Goal: Check status: Check status

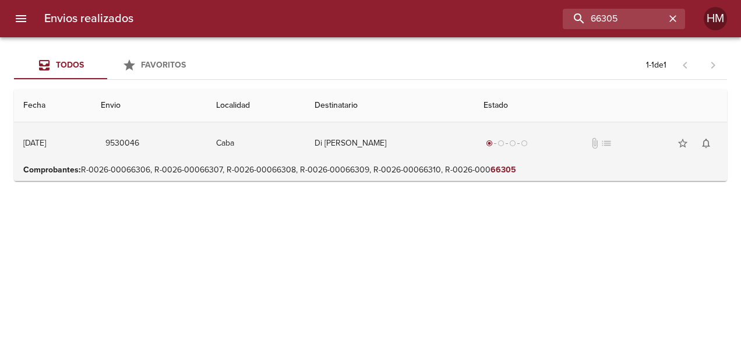
click at [255, 142] on td "Caba" at bounding box center [256, 143] width 98 height 42
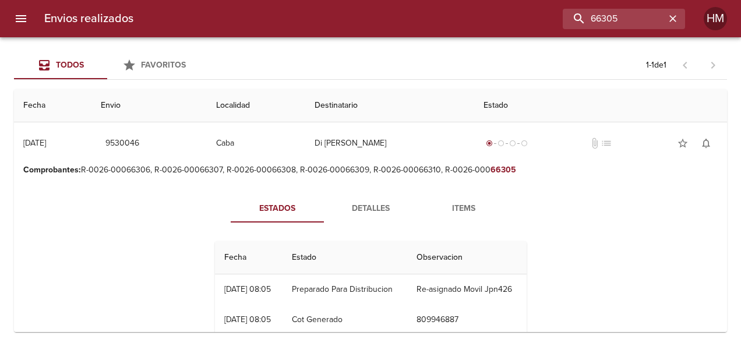
click at [357, 207] on span "Detalles" at bounding box center [370, 209] width 79 height 15
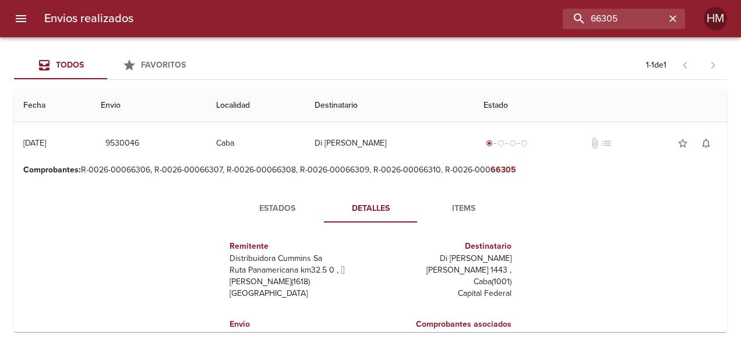
scroll to position [116, 0]
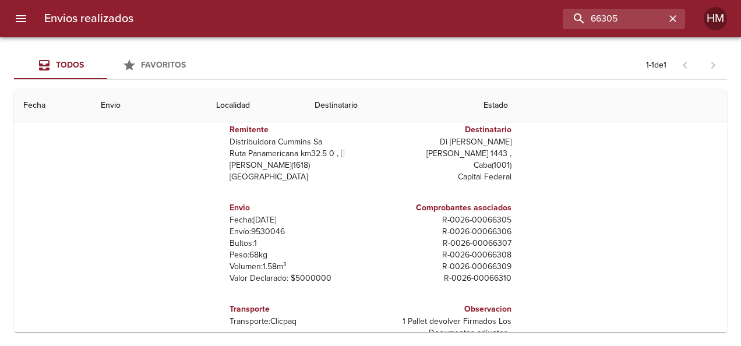
click at [267, 229] on p "Envío: 9530046" at bounding box center [297, 232] width 136 height 12
copy p "9530046"
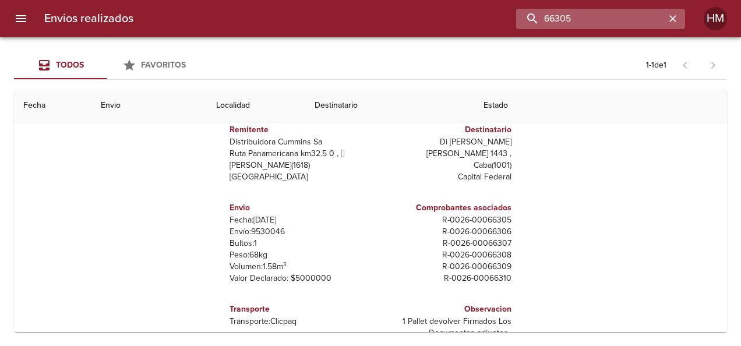
click at [658, 18] on input "66305" at bounding box center [590, 19] width 149 height 20
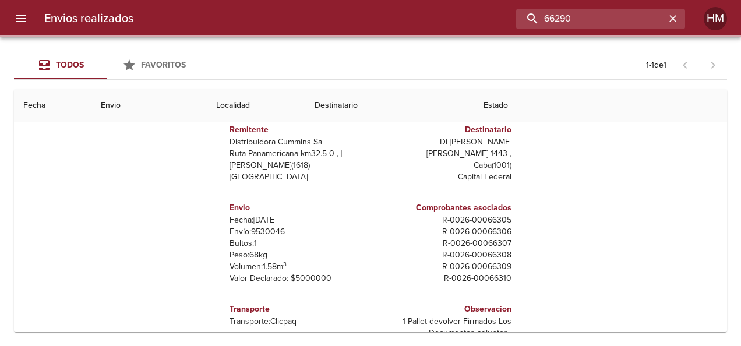
scroll to position [0, 0]
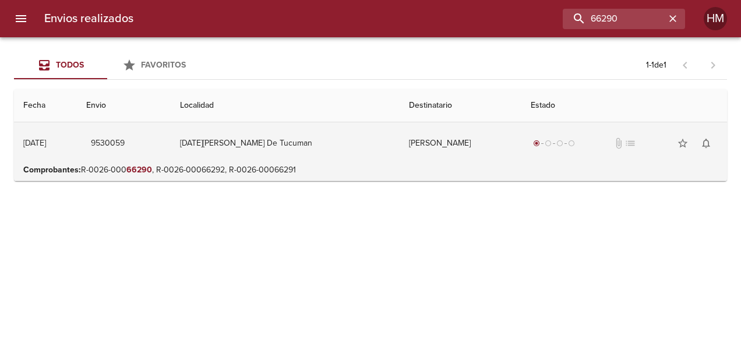
click at [338, 145] on td "[DATE][PERSON_NAME] De Tucuman" at bounding box center [285, 143] width 229 height 42
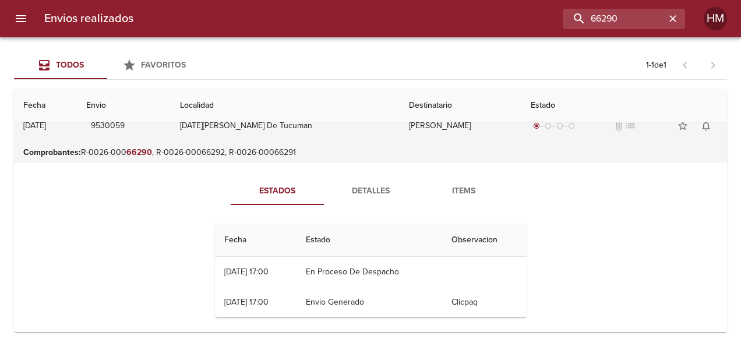
scroll to position [26, 0]
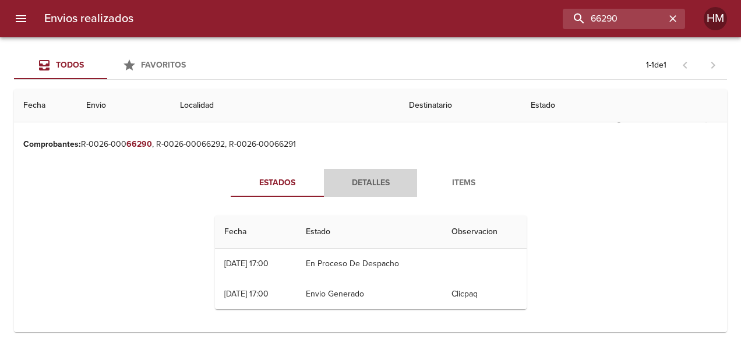
click at [368, 178] on span "Detalles" at bounding box center [370, 183] width 79 height 15
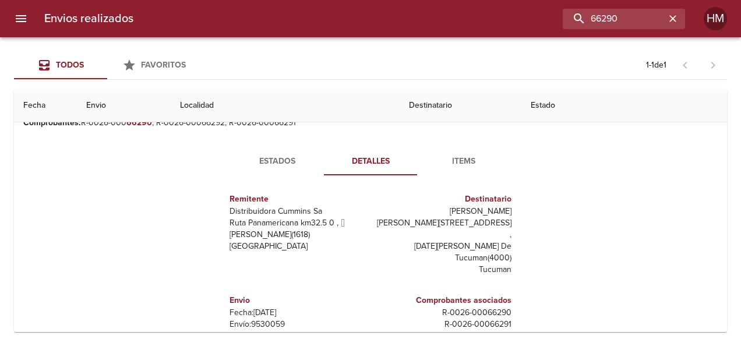
scroll to position [116, 0]
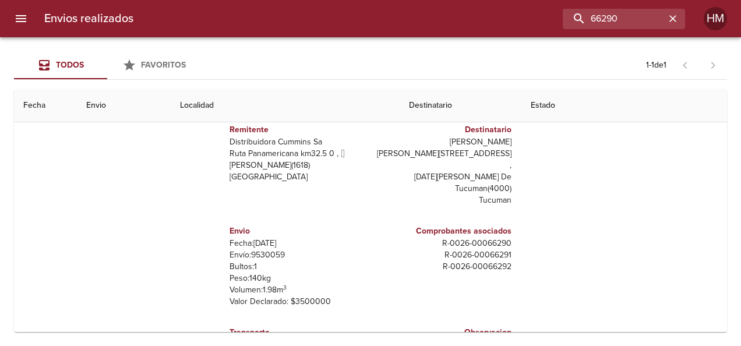
click at [271, 249] on p "Envío: 9530059" at bounding box center [297, 255] width 136 height 12
copy p "9530059"
click at [645, 22] on input "66290" at bounding box center [590, 19] width 149 height 20
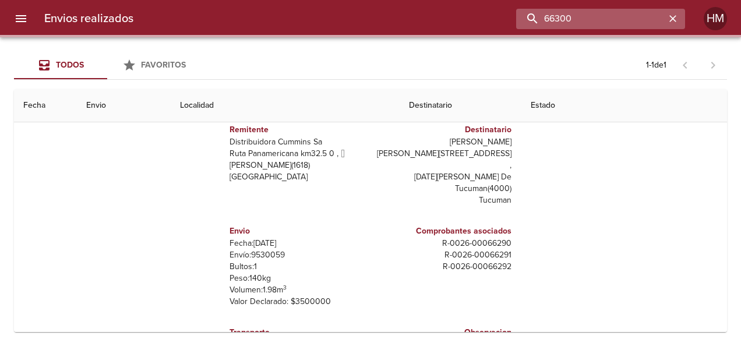
scroll to position [0, 0]
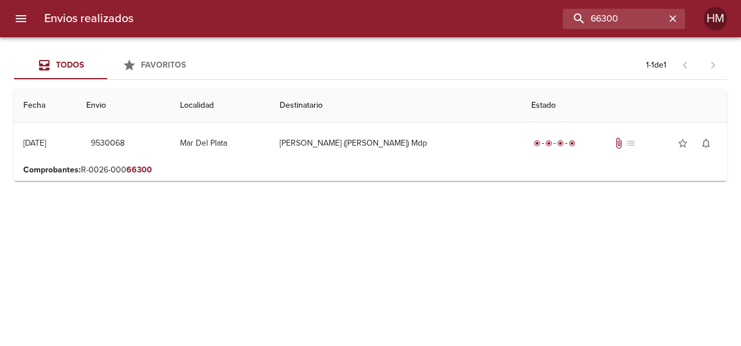
click at [253, 168] on p "Comprobantes : R-0026-000 66300" at bounding box center [370, 170] width 694 height 12
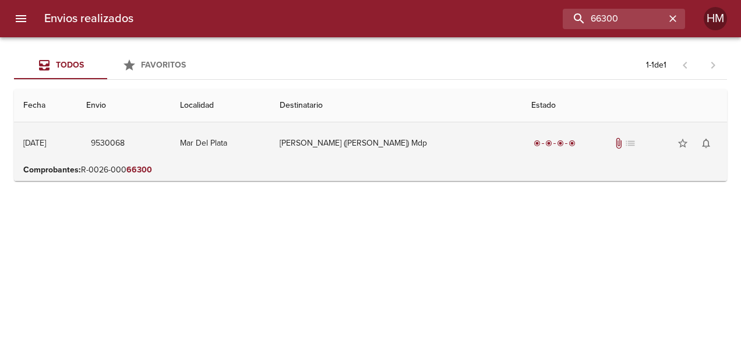
click at [270, 144] on td "Mar Del Plata" at bounding box center [221, 143] width 100 height 42
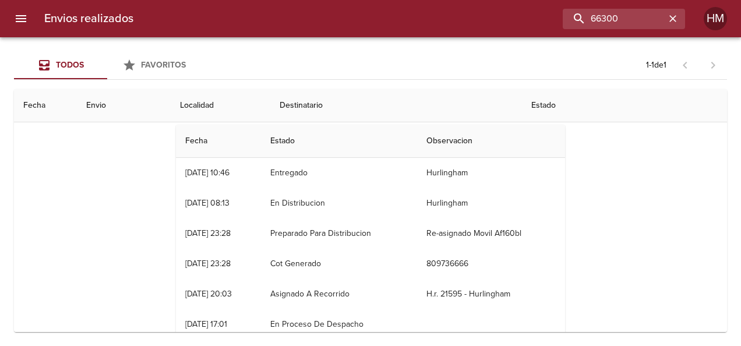
scroll to position [58, 0]
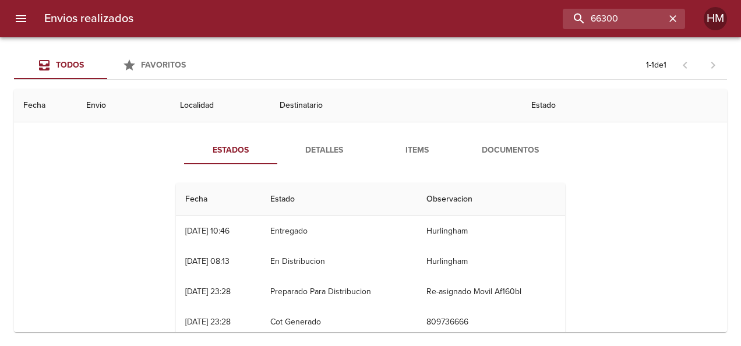
click at [326, 144] on span "Detalles" at bounding box center [323, 150] width 79 height 15
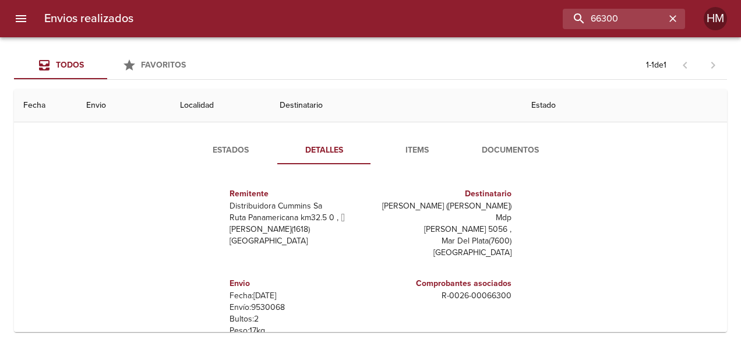
click at [264, 302] on p "Envío: 9530068" at bounding box center [297, 308] width 136 height 12
copy p "9530068"
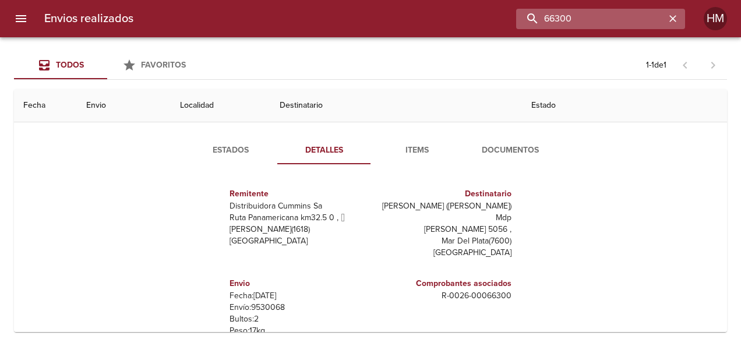
click at [632, 21] on input "66300" at bounding box center [590, 19] width 149 height 20
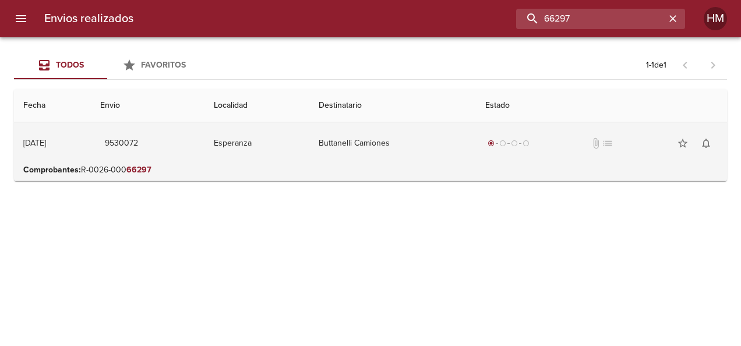
scroll to position [0, 0]
click at [204, 144] on td "9530072" at bounding box center [148, 143] width 114 height 42
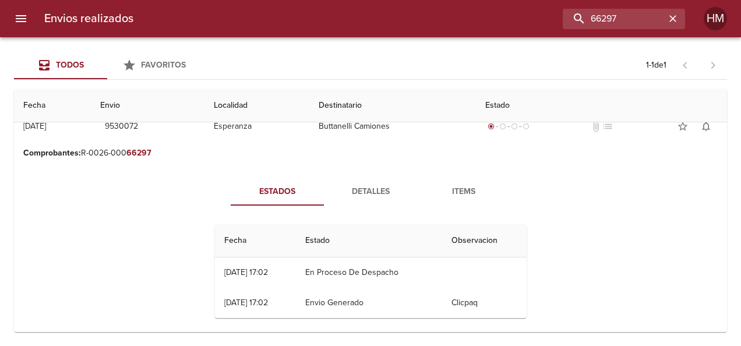
scroll to position [26, 0]
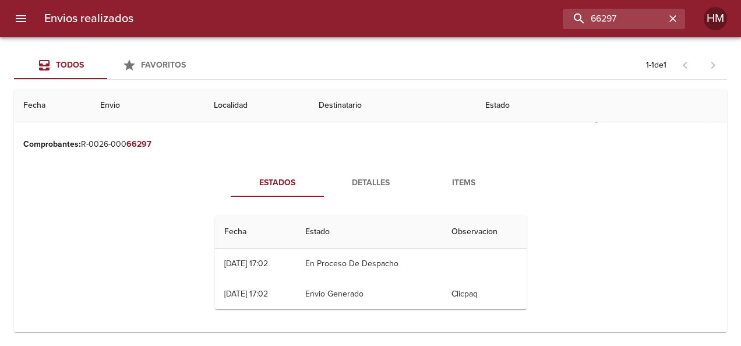
click at [374, 182] on span "Detalles" at bounding box center [370, 183] width 79 height 15
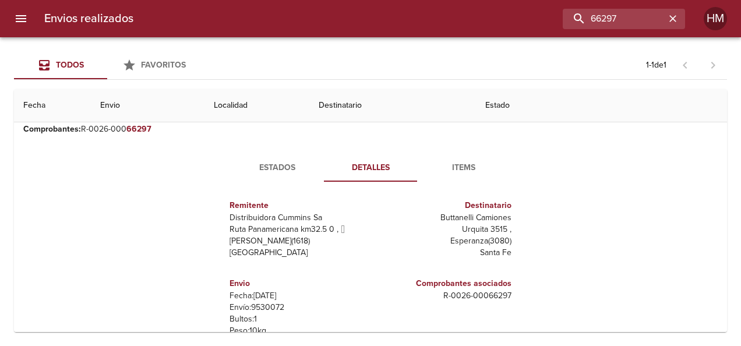
scroll to position [58, 0]
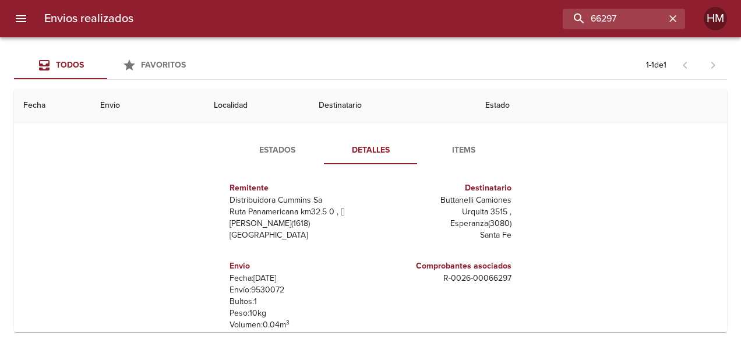
click at [270, 285] on p "Envío: 9530072" at bounding box center [297, 290] width 136 height 12
copy p "9530072"
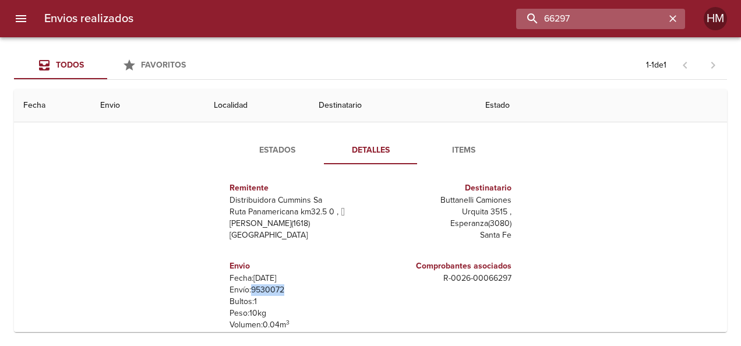
click at [627, 17] on input "66297" at bounding box center [590, 19] width 149 height 20
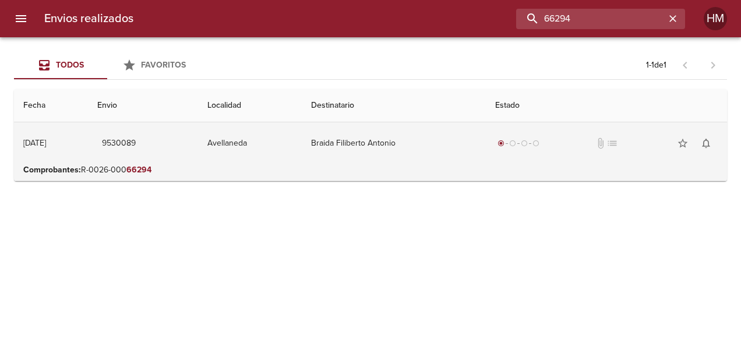
scroll to position [0, 0]
click at [337, 163] on td "Braida Filiberto Antonio" at bounding box center [394, 143] width 184 height 42
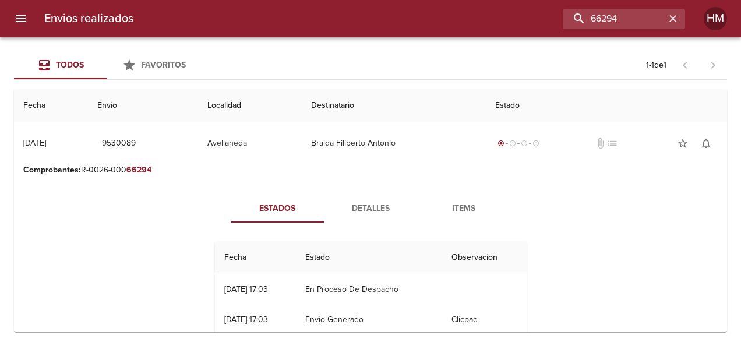
click at [371, 208] on span "Detalles" at bounding box center [370, 209] width 79 height 15
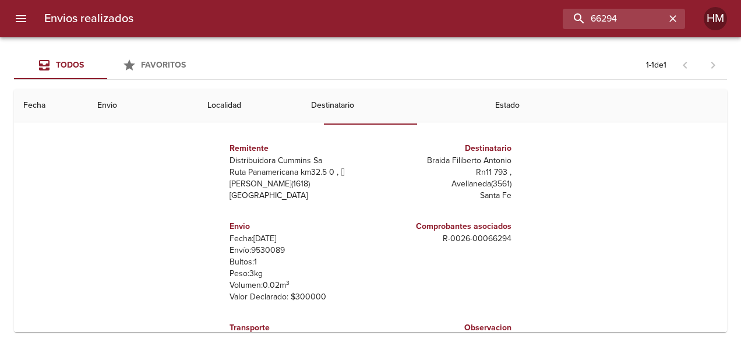
scroll to position [116, 0]
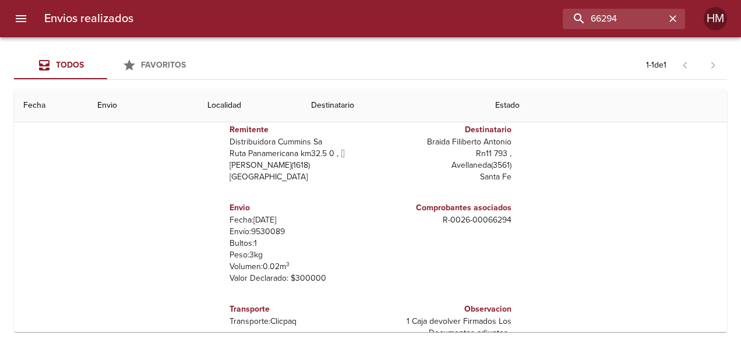
click at [265, 232] on p "Envío: 9530089" at bounding box center [297, 232] width 136 height 12
copy p "9530089"
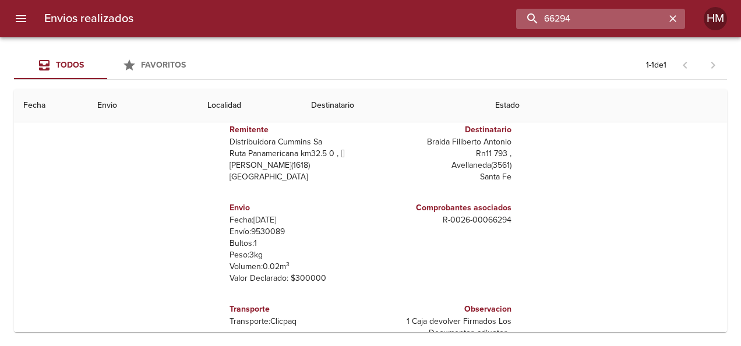
click at [627, 12] on input "66294" at bounding box center [590, 19] width 149 height 20
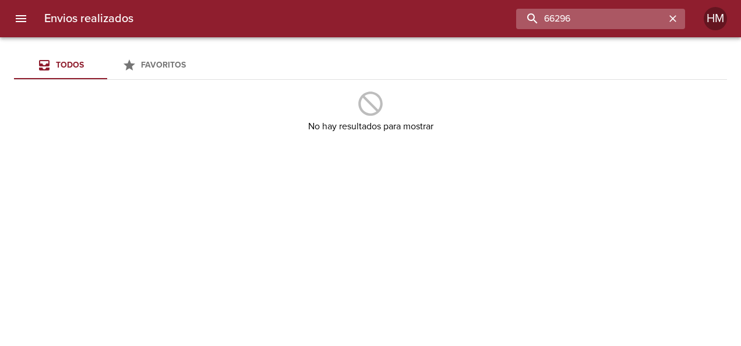
click at [608, 19] on input "66296" at bounding box center [590, 19] width 149 height 20
drag, startPoint x: 608, startPoint y: 19, endPoint x: 520, endPoint y: 16, distance: 88.6
click at [521, 16] on input "66296" at bounding box center [590, 19] width 149 height 20
type input "MUNDO CARGO"
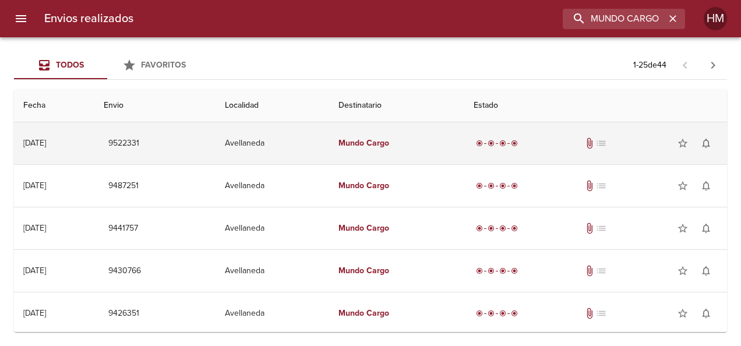
click at [423, 138] on td "Mundo Cargo" at bounding box center [396, 143] width 135 height 42
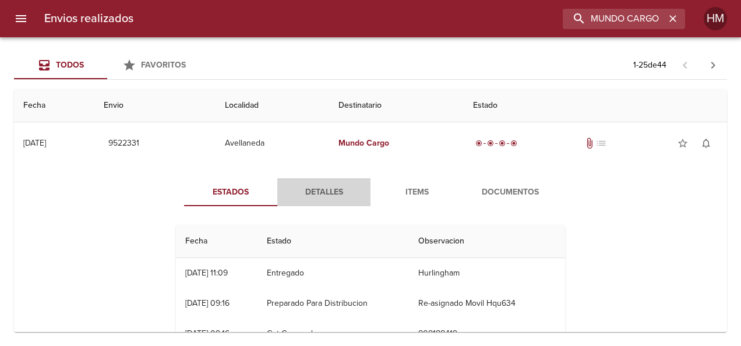
click at [326, 196] on span "Detalles" at bounding box center [323, 192] width 79 height 15
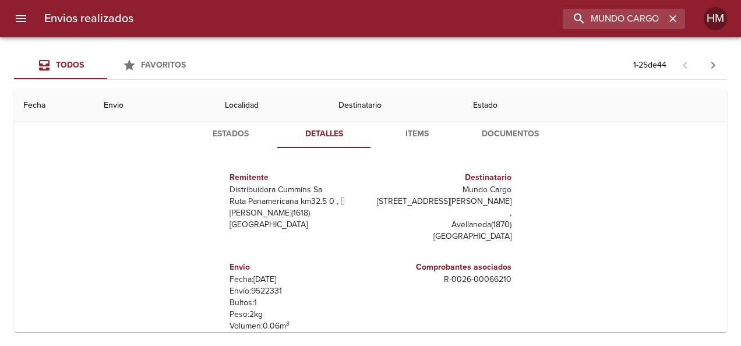
scroll to position [0, 0]
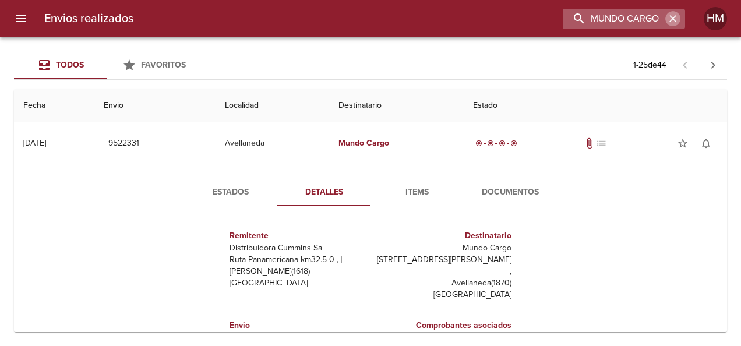
click at [671, 17] on icon "button" at bounding box center [672, 18] width 7 height 7
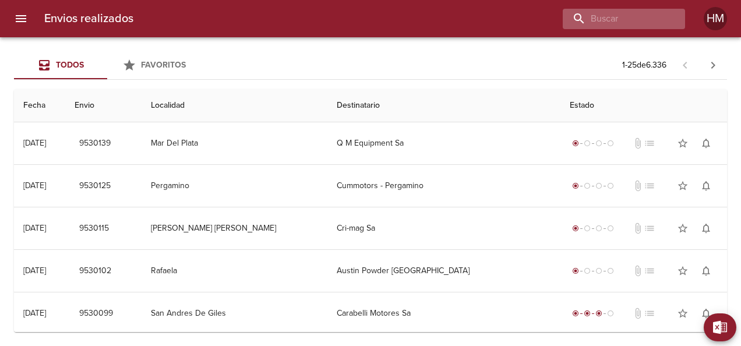
click at [671, 17] on div at bounding box center [624, 19] width 122 height 20
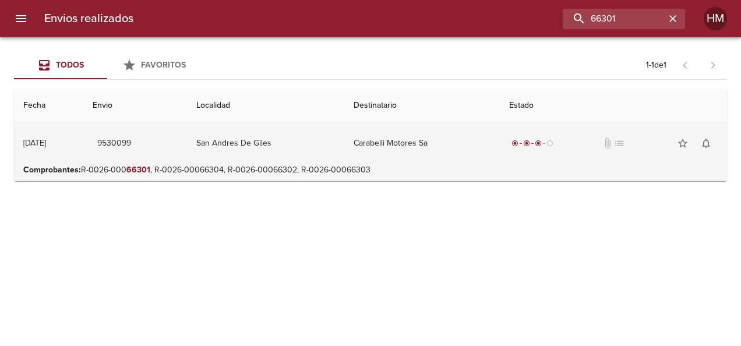
click at [276, 160] on td "San Andres De Giles" at bounding box center [265, 143] width 157 height 42
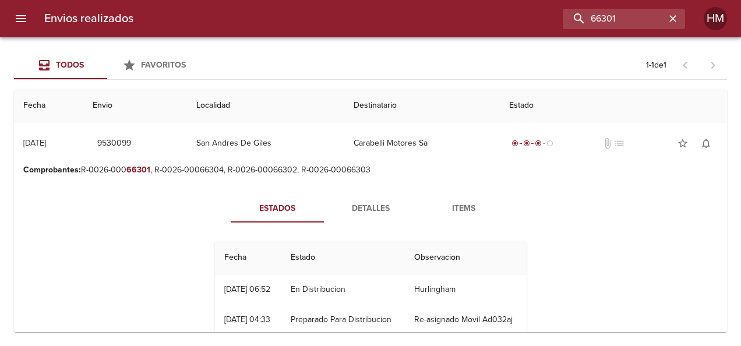
click at [384, 211] on span "Detalles" at bounding box center [370, 209] width 79 height 15
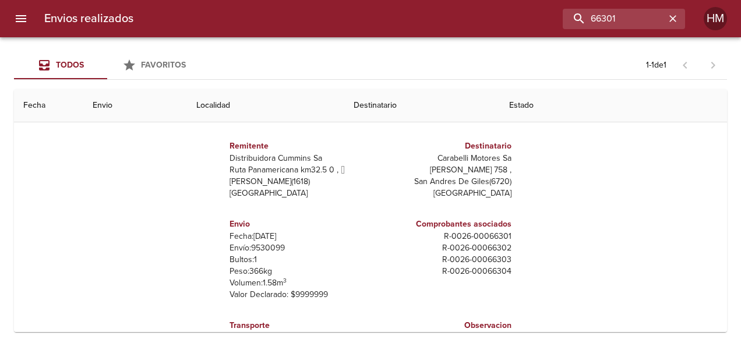
scroll to position [116, 0]
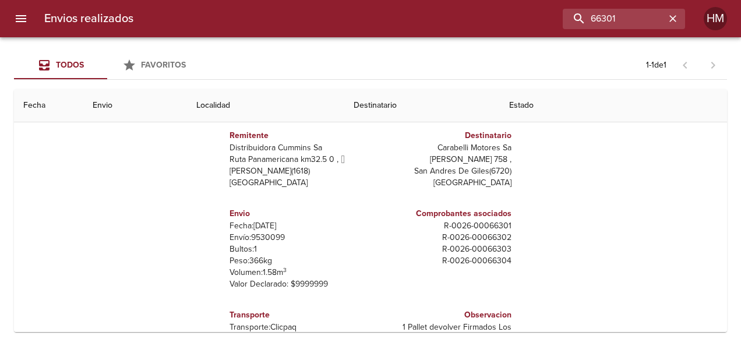
click at [261, 234] on p "Envío: 9530099" at bounding box center [297, 238] width 136 height 12
copy p "9530099"
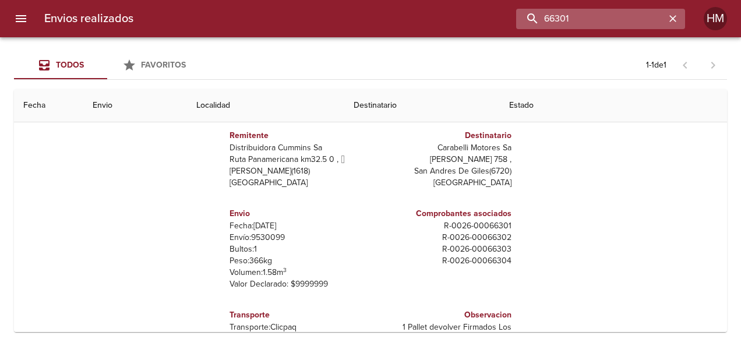
drag, startPoint x: 646, startPoint y: 14, endPoint x: 600, endPoint y: 16, distance: 46.1
click at [616, 16] on input "66301" at bounding box center [590, 19] width 149 height 20
click at [587, 16] on input "66301" at bounding box center [590, 19] width 149 height 20
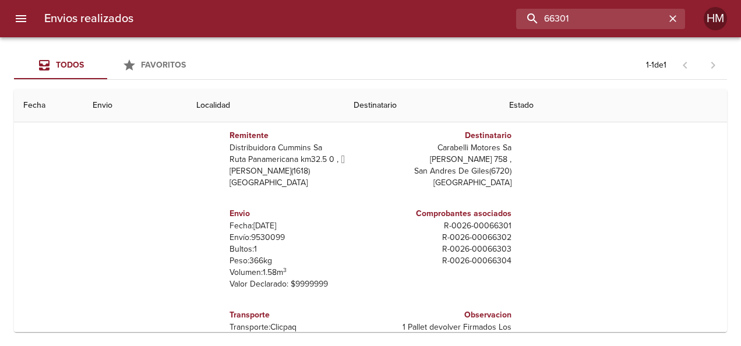
drag, startPoint x: 552, startPoint y: 16, endPoint x: 496, endPoint y: 16, distance: 55.9
click at [496, 16] on div "66301" at bounding box center [414, 19] width 542 height 20
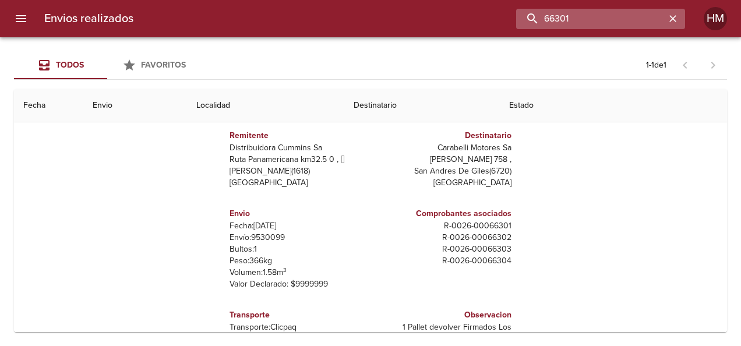
click at [580, 19] on input "66301" at bounding box center [590, 19] width 149 height 20
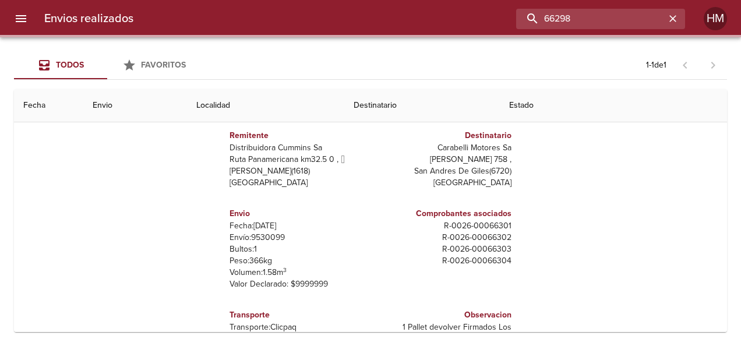
scroll to position [0, 0]
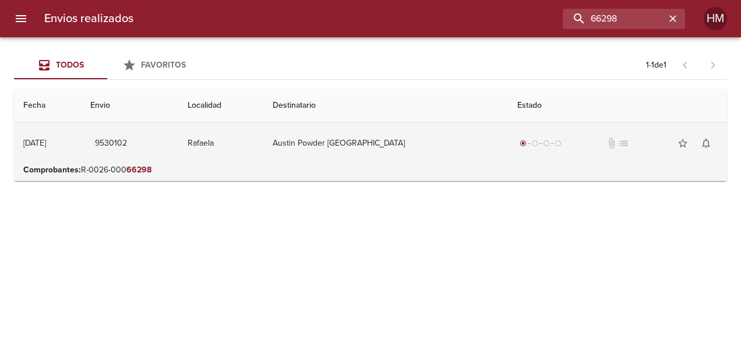
click at [248, 133] on td "Rafaela" at bounding box center [220, 143] width 85 height 42
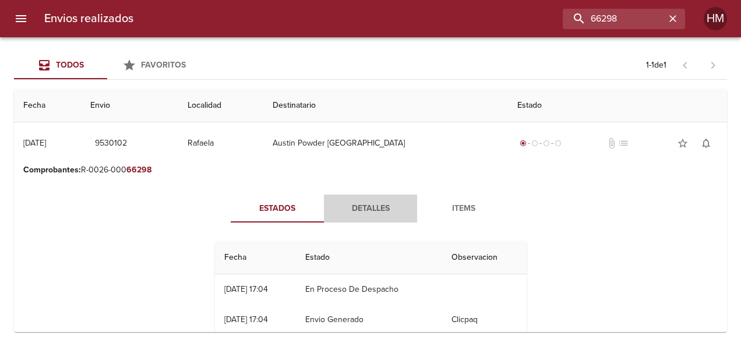
click at [368, 205] on span "Detalles" at bounding box center [370, 209] width 79 height 15
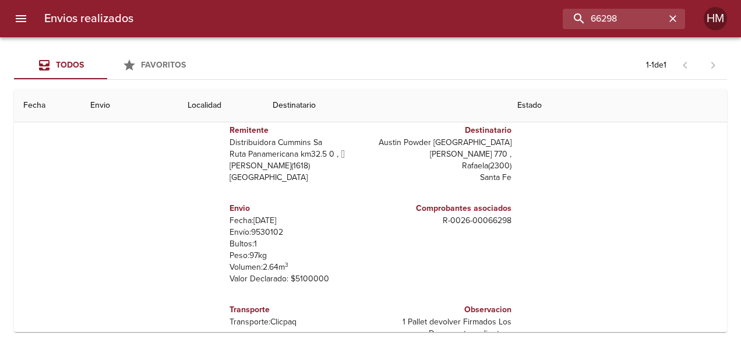
scroll to position [116, 0]
click at [266, 227] on p "Envío: 9530102" at bounding box center [297, 232] width 136 height 12
copy p "9530102"
drag, startPoint x: 632, startPoint y: 23, endPoint x: 501, endPoint y: 22, distance: 130.5
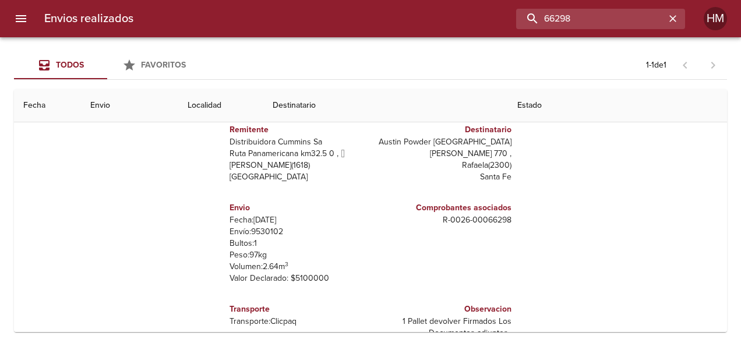
click at [501, 22] on div "66298" at bounding box center [414, 19] width 542 height 20
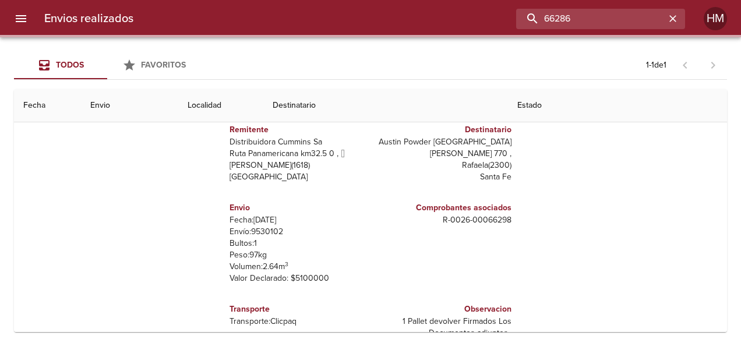
scroll to position [0, 0]
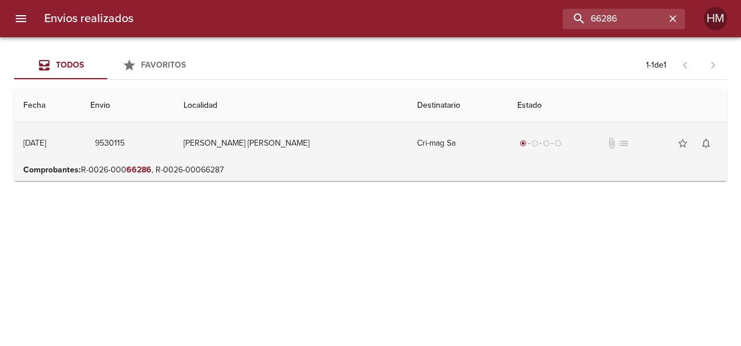
click at [174, 143] on td "9530115" at bounding box center [127, 143] width 93 height 42
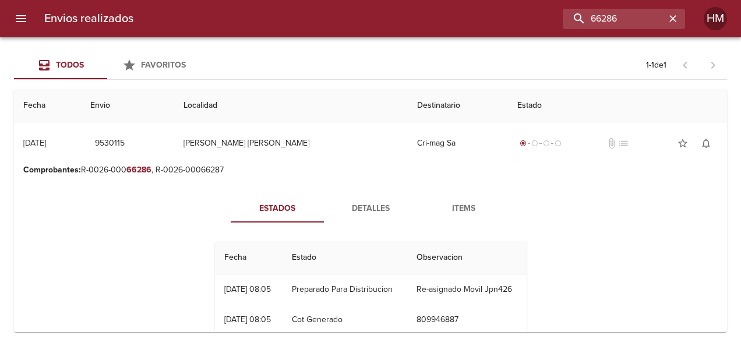
scroll to position [58, 0]
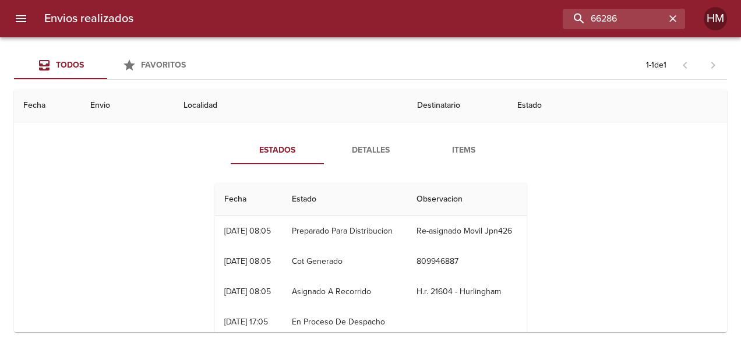
click at [360, 150] on span "Detalles" at bounding box center [370, 150] width 79 height 15
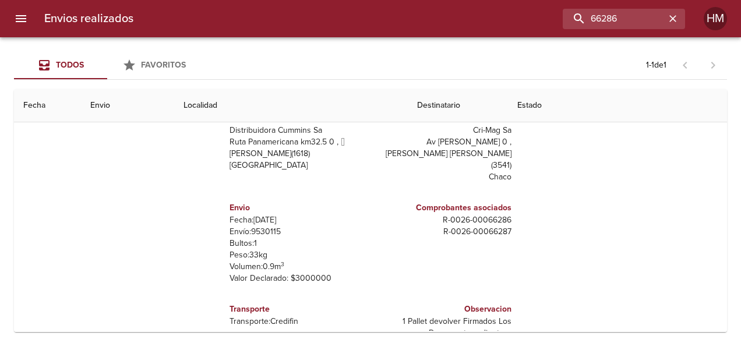
scroll to position [147, 0]
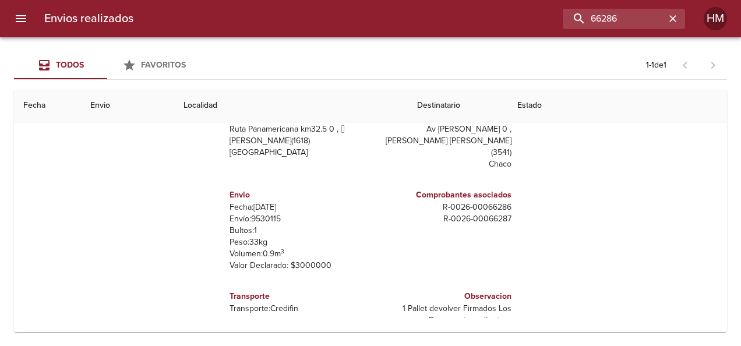
click at [260, 213] on p "Envío: 9530115" at bounding box center [297, 219] width 136 height 12
copy p "9530115"
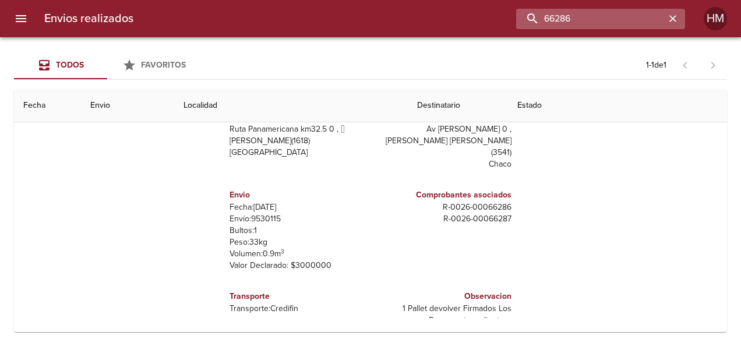
drag, startPoint x: 634, startPoint y: 15, endPoint x: 608, endPoint y: 17, distance: 25.7
click at [608, 17] on input "66286" at bounding box center [590, 19] width 149 height 20
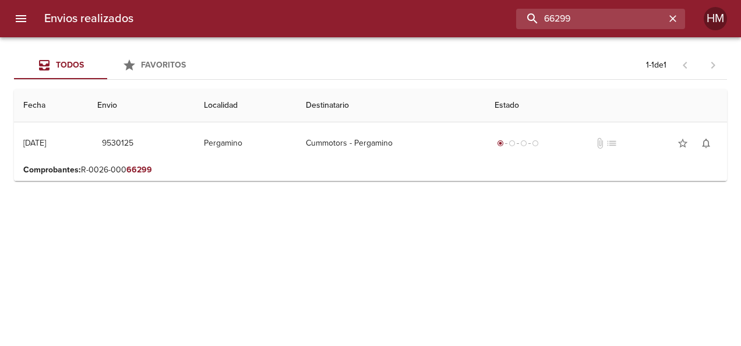
scroll to position [0, 0]
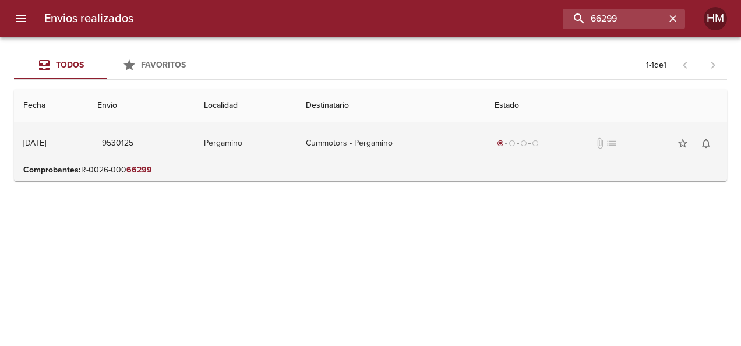
click at [255, 152] on td "Pergamino" at bounding box center [246, 143] width 102 height 42
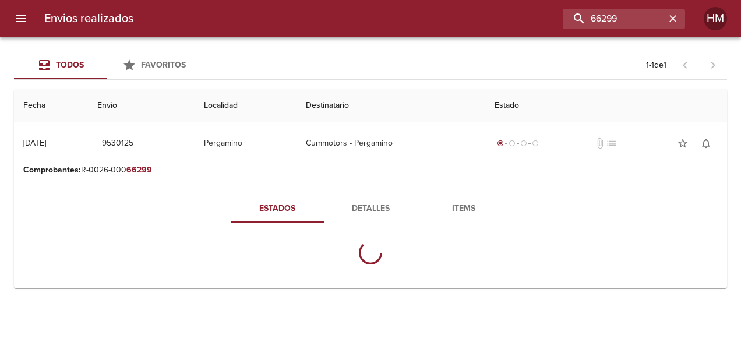
click at [353, 205] on span "Detalles" at bounding box center [370, 209] width 79 height 15
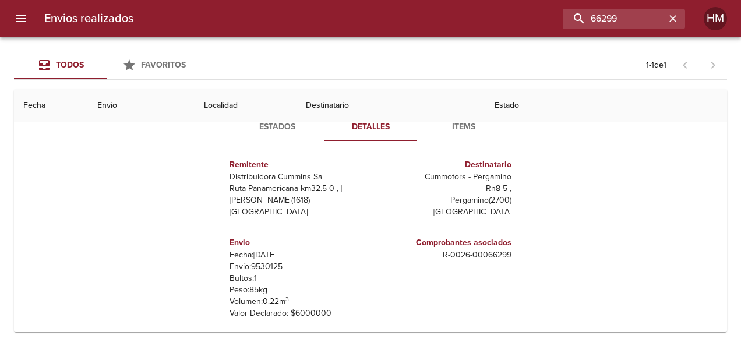
scroll to position [116, 0]
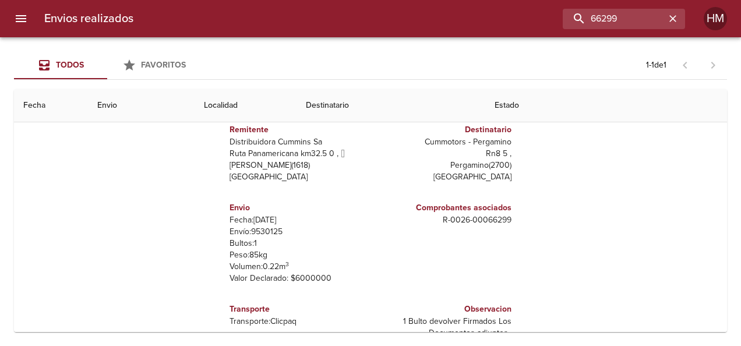
click at [256, 231] on p "Envío: 9530125" at bounding box center [297, 232] width 136 height 12
copy p "9530125"
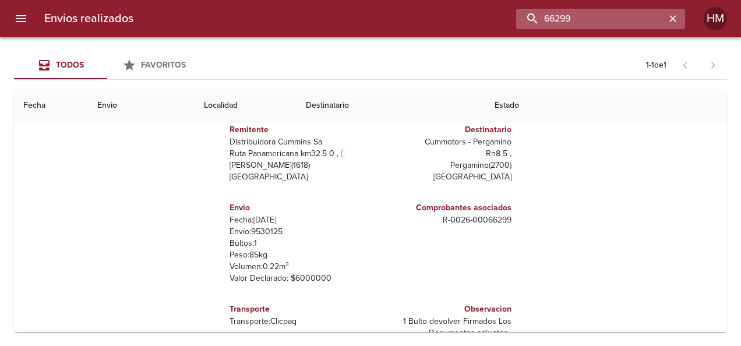
click at [651, 18] on input "66299" at bounding box center [590, 19] width 149 height 20
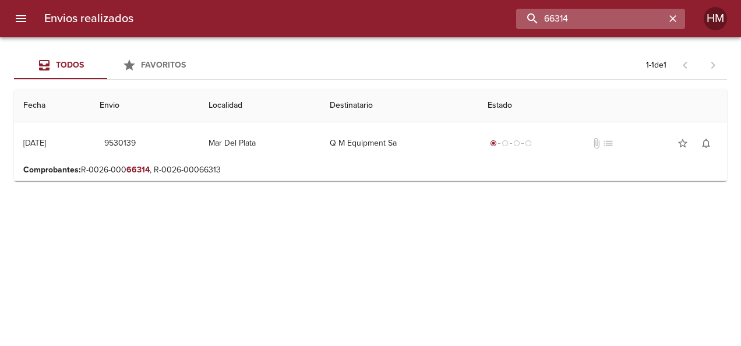
scroll to position [0, 0]
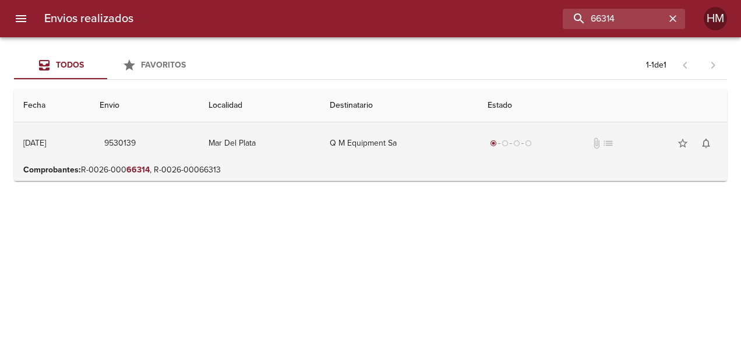
click at [249, 143] on td "Mar Del Plata" at bounding box center [259, 143] width 121 height 42
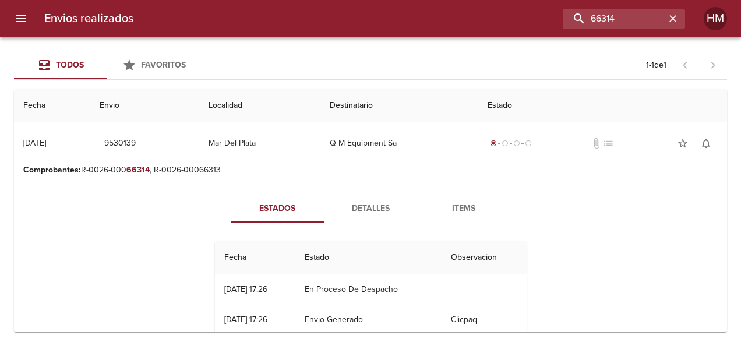
click at [354, 215] on span "Detalles" at bounding box center [370, 209] width 79 height 15
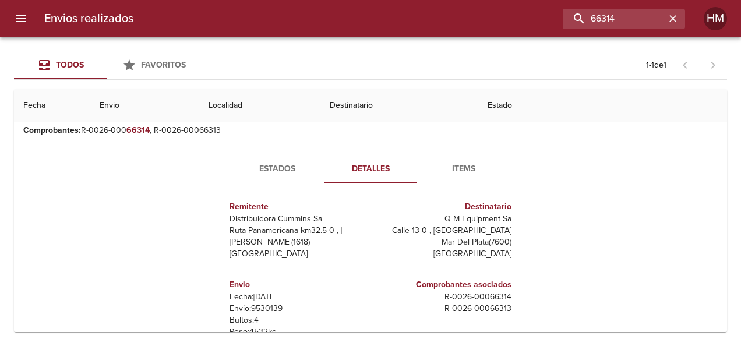
scroll to position [58, 0]
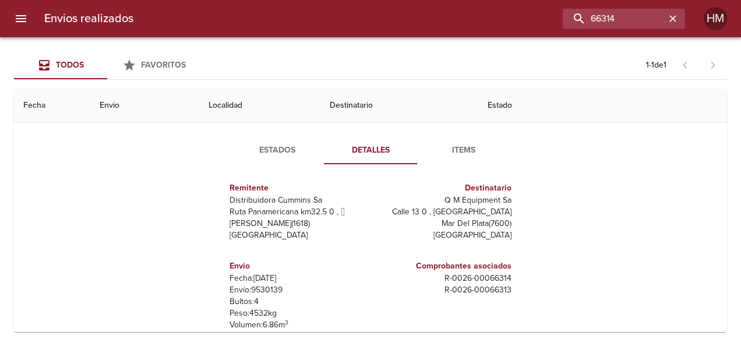
click at [269, 288] on p "Envío: 9530139" at bounding box center [297, 290] width 136 height 12
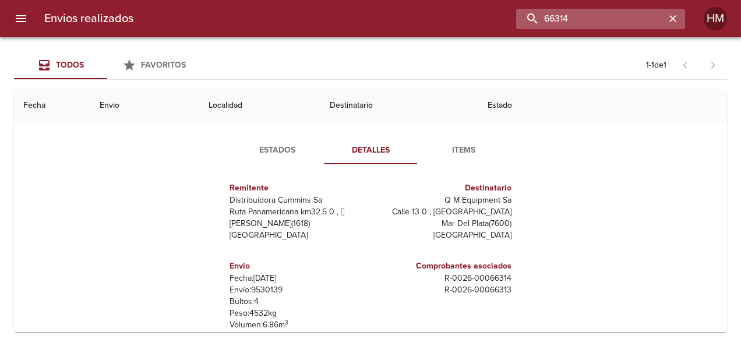
drag, startPoint x: 647, startPoint y: 24, endPoint x: 617, endPoint y: 24, distance: 29.7
click at [624, 24] on input "66314" at bounding box center [590, 19] width 149 height 20
drag, startPoint x: 573, startPoint y: 21, endPoint x: 530, endPoint y: 15, distance: 43.5
click at [530, 15] on input "66314" at bounding box center [590, 19] width 149 height 20
type input "66278"
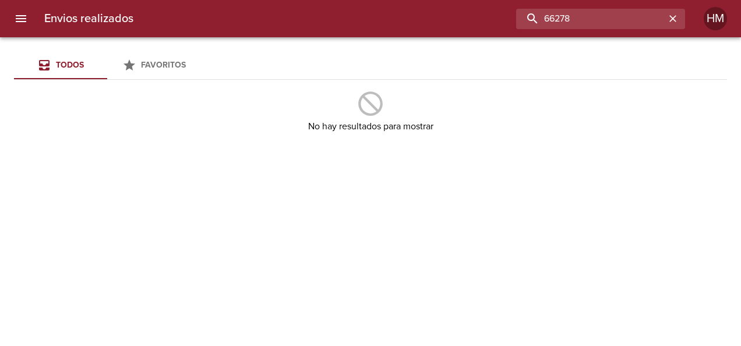
drag, startPoint x: 479, startPoint y: 16, endPoint x: 408, endPoint y: 16, distance: 71.1
click at [408, 16] on div "66278" at bounding box center [414, 19] width 542 height 20
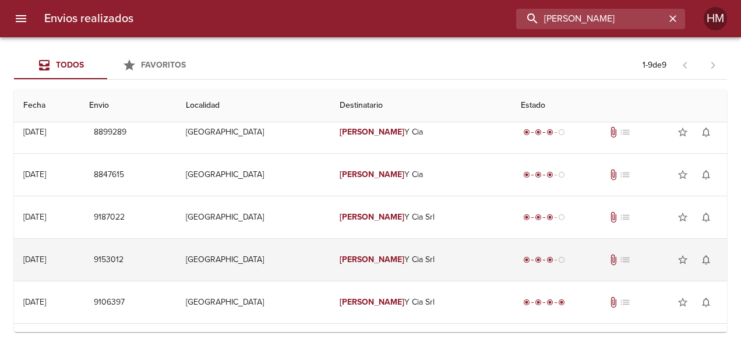
scroll to position [0, 0]
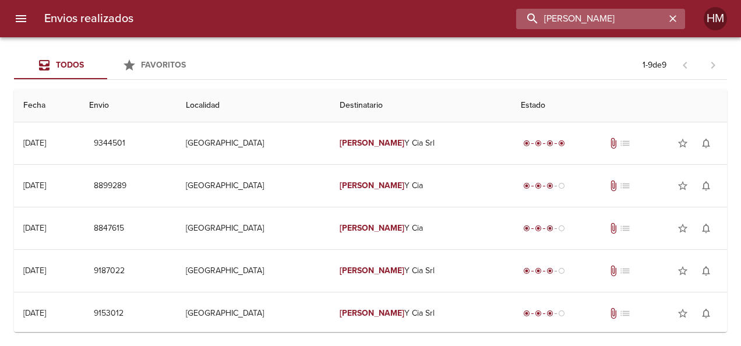
click at [624, 13] on input "PAOLINI" at bounding box center [590, 19] width 149 height 20
type input "P"
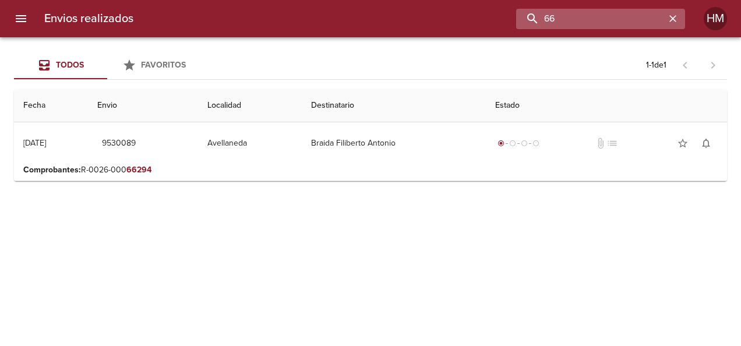
type input "6"
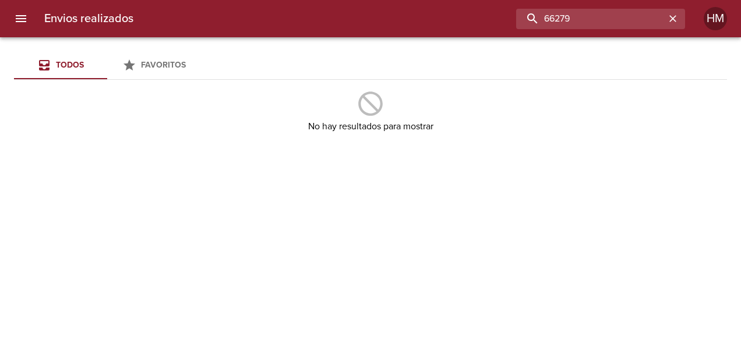
drag, startPoint x: 588, startPoint y: 20, endPoint x: 480, endPoint y: 24, distance: 107.8
click at [480, 24] on div "66279" at bounding box center [414, 19] width 542 height 20
type input "p"
type input "66280"
drag, startPoint x: 544, startPoint y: 15, endPoint x: 441, endPoint y: 9, distance: 102.7
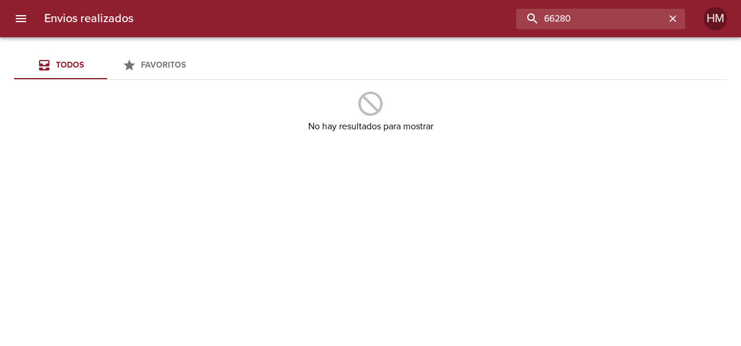
click at [441, 9] on div "66280" at bounding box center [414, 19] width 542 height 20
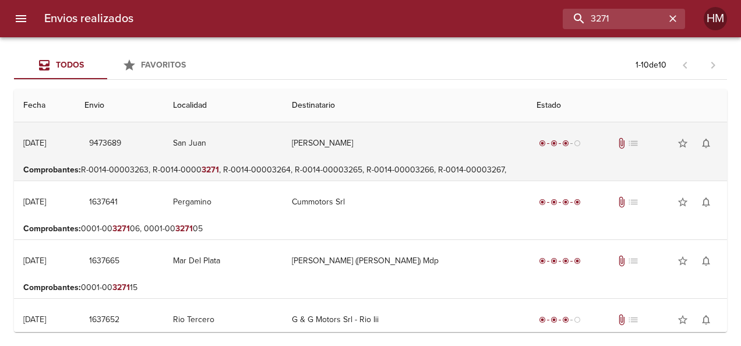
click at [489, 151] on td "[PERSON_NAME]" at bounding box center [404, 143] width 245 height 42
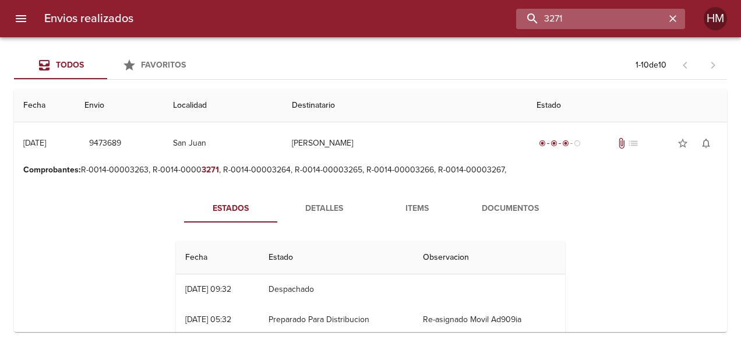
click at [633, 19] on input "3271" at bounding box center [590, 19] width 149 height 20
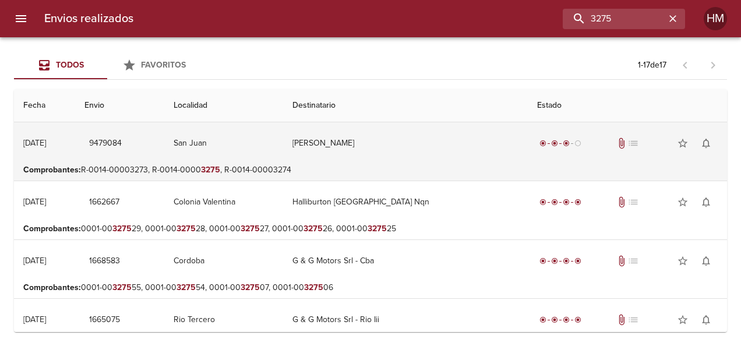
click at [278, 151] on td "San Juan" at bounding box center [223, 143] width 119 height 42
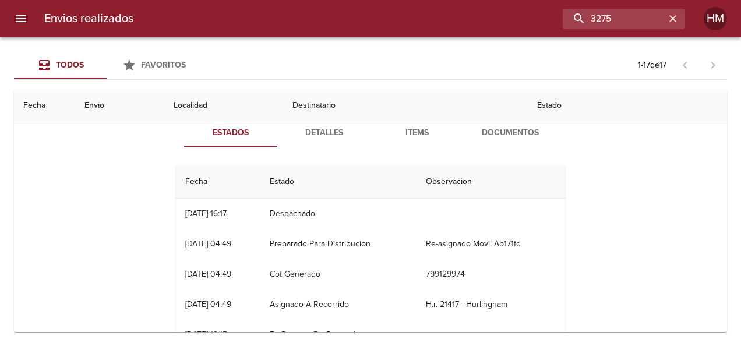
scroll to position [58, 0]
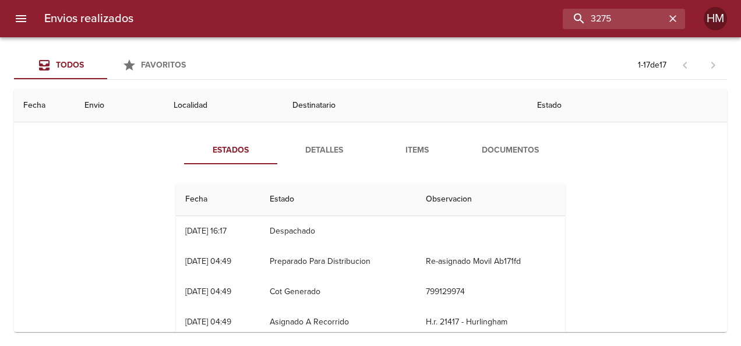
click at [318, 156] on span "Detalles" at bounding box center [323, 150] width 79 height 15
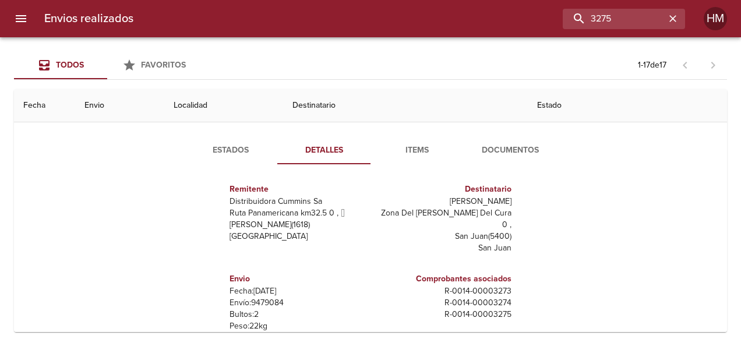
scroll to position [6, 0]
click at [235, 154] on span "Estados" at bounding box center [230, 150] width 79 height 15
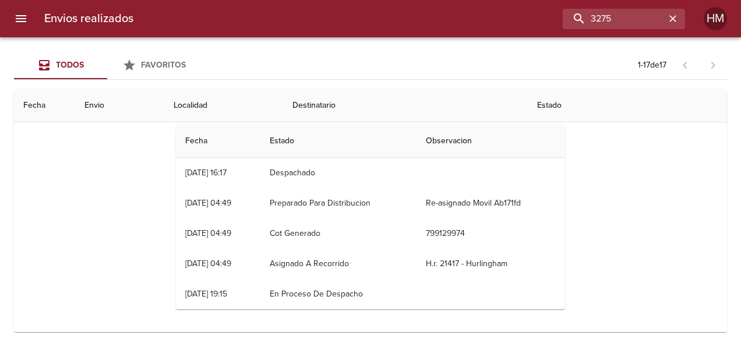
scroll to position [58, 0]
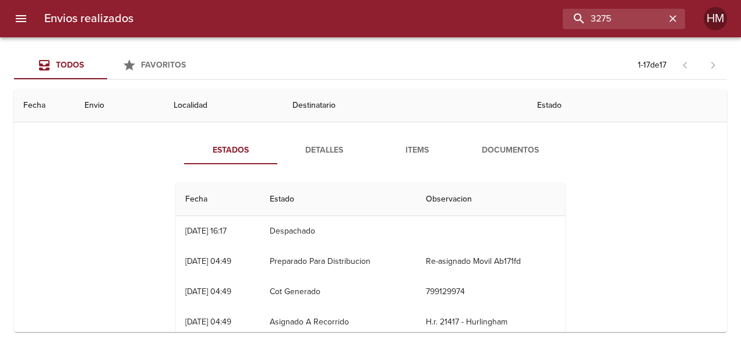
click at [331, 158] on button "Detalles" at bounding box center [323, 150] width 93 height 28
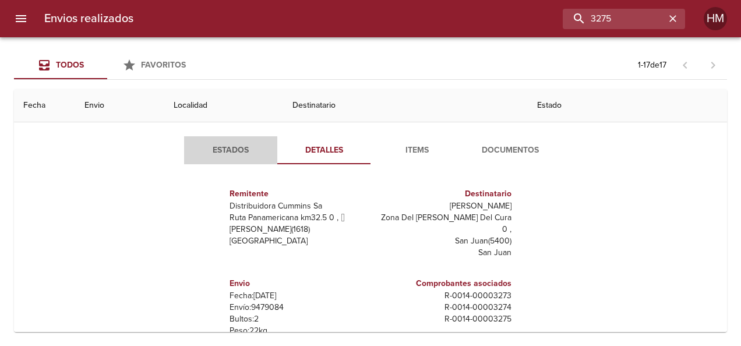
click at [219, 153] on span "Estados" at bounding box center [230, 150] width 79 height 15
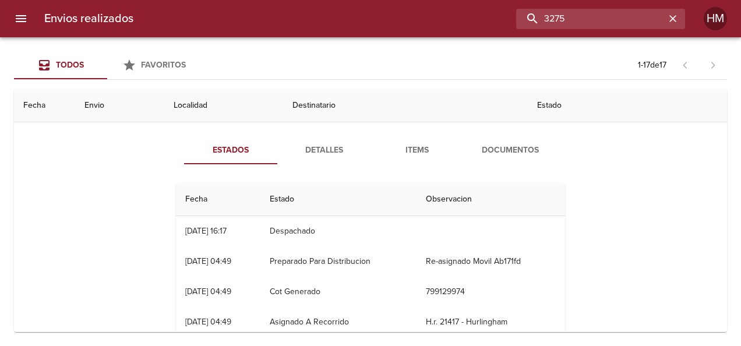
drag, startPoint x: 624, startPoint y: 12, endPoint x: 473, endPoint y: 20, distance: 151.7
click at [473, 20] on div "3275" at bounding box center [414, 19] width 542 height 20
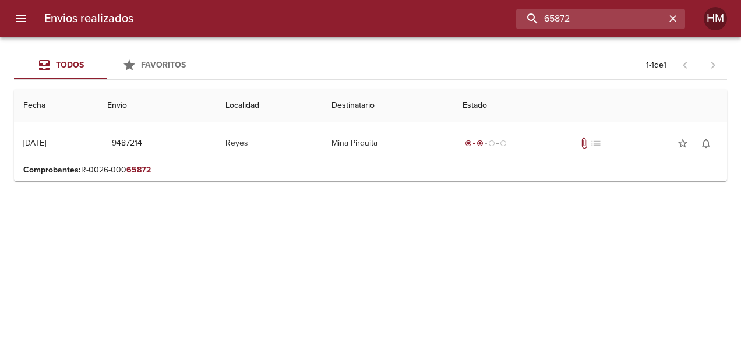
scroll to position [0, 0]
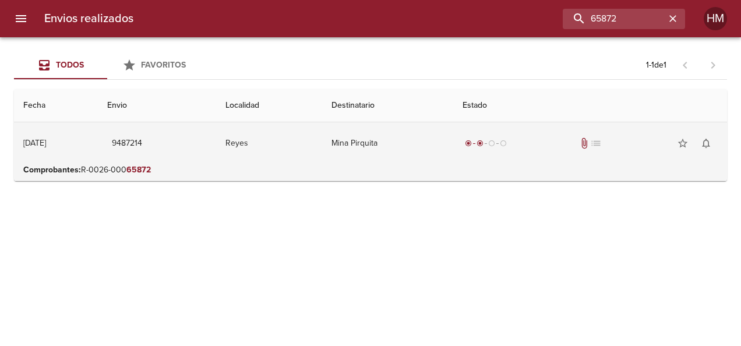
click at [263, 142] on td "Reyes" at bounding box center [269, 143] width 106 height 42
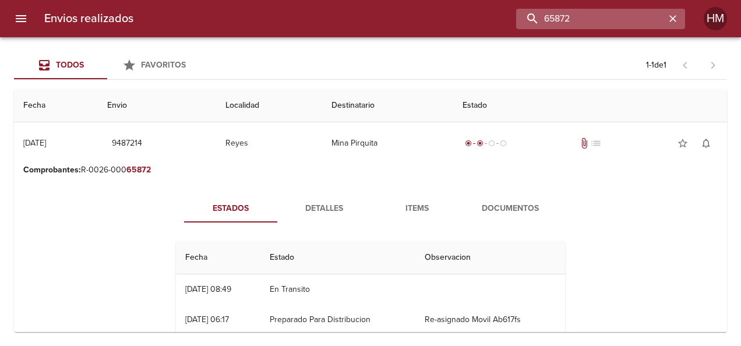
click at [644, 16] on input "65872" at bounding box center [590, 19] width 149 height 20
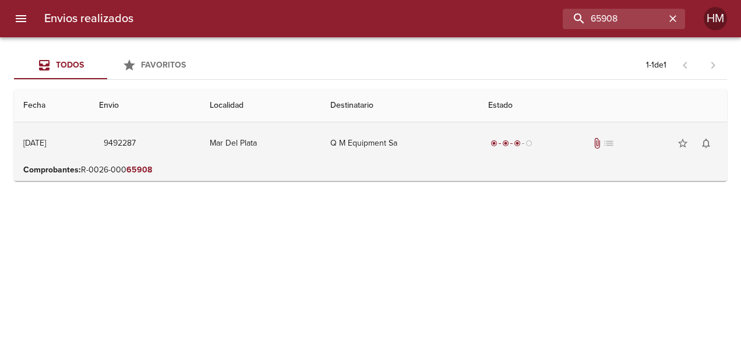
click at [284, 155] on td "Mar Del Plata" at bounding box center [260, 143] width 121 height 42
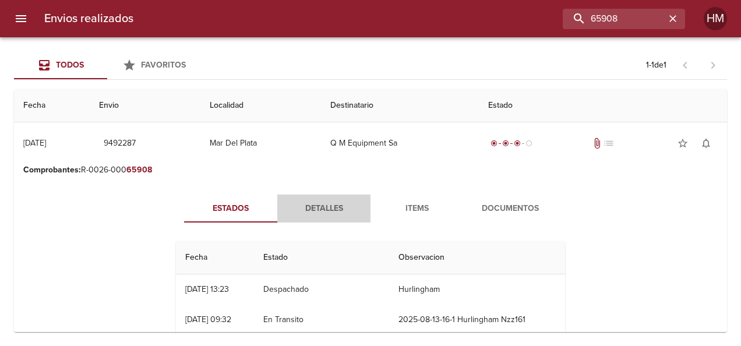
click at [321, 207] on span "Detalles" at bounding box center [323, 209] width 79 height 15
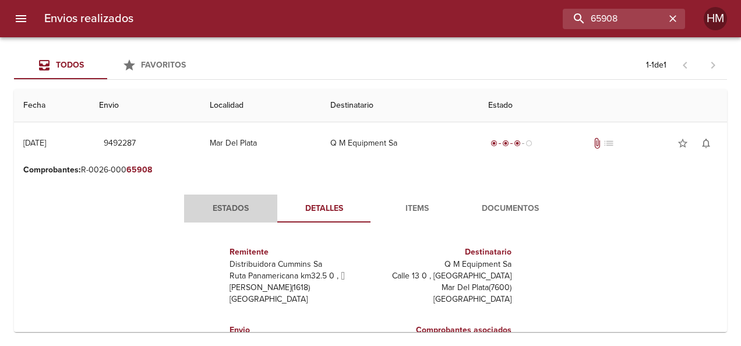
click at [207, 211] on span "Estados" at bounding box center [230, 209] width 79 height 15
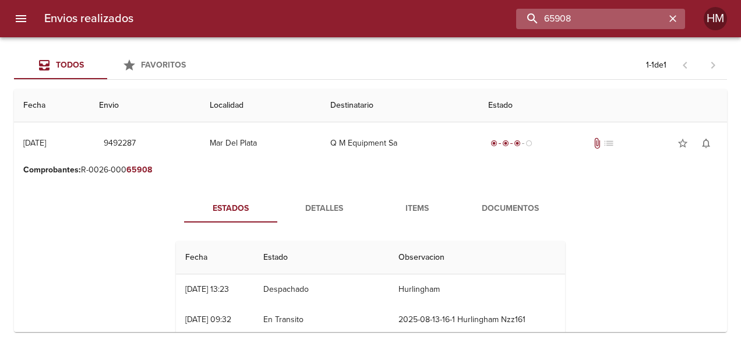
click at [635, 11] on input "65908" at bounding box center [590, 19] width 149 height 20
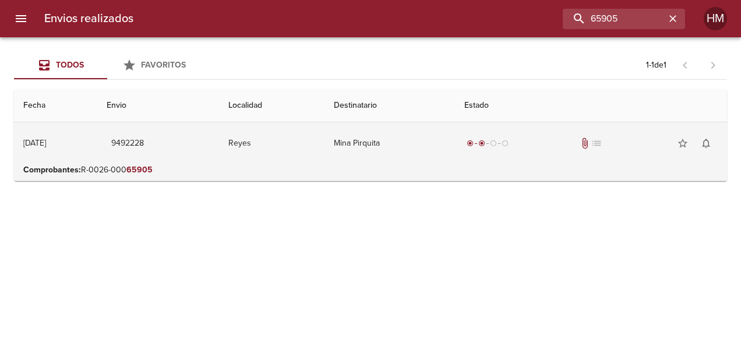
click at [263, 136] on td "Reyes" at bounding box center [271, 143] width 105 height 42
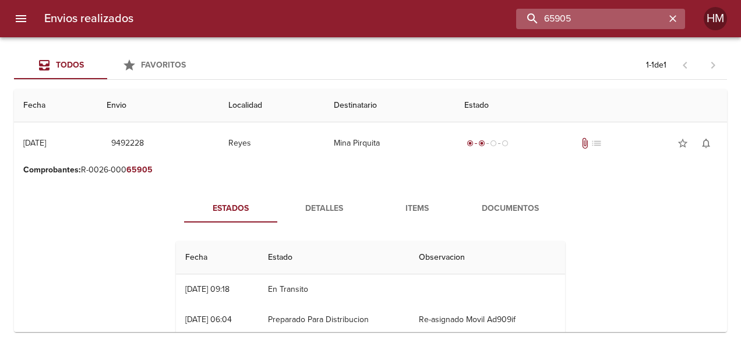
click at [634, 20] on input "65905" at bounding box center [590, 19] width 149 height 20
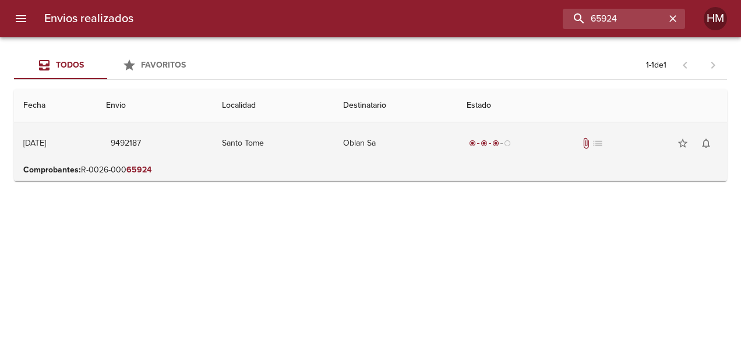
click at [284, 160] on td "Santo Tome" at bounding box center [273, 143] width 121 height 42
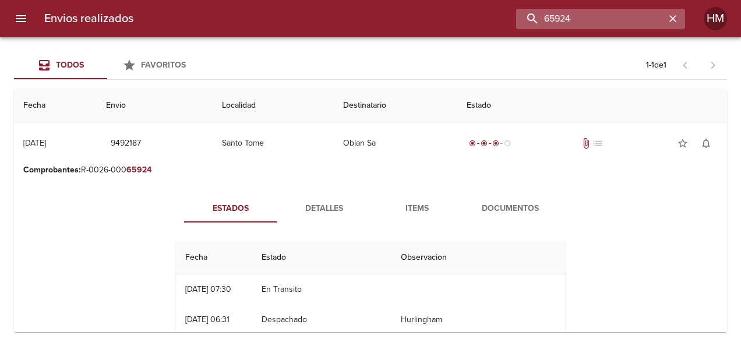
drag, startPoint x: 636, startPoint y: 15, endPoint x: 522, endPoint y: 17, distance: 114.2
click at [522, 17] on input "65924" at bounding box center [590, 19] width 149 height 20
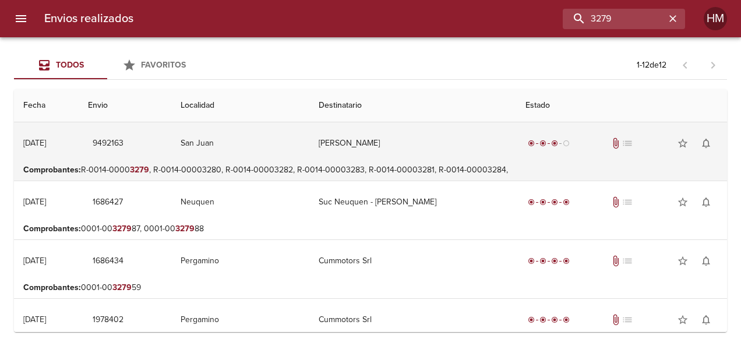
click at [267, 141] on td "San Juan" at bounding box center [240, 143] width 138 height 42
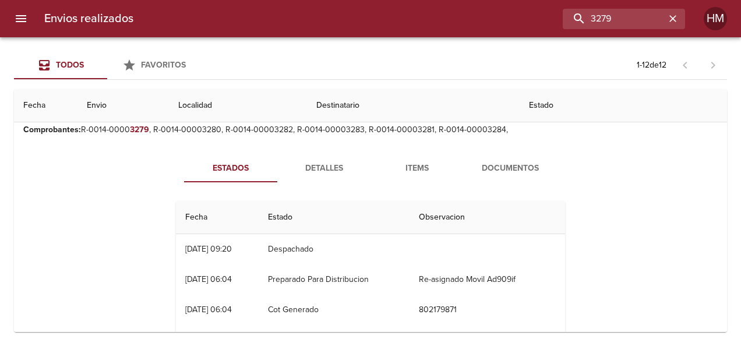
scroll to position [58, 0]
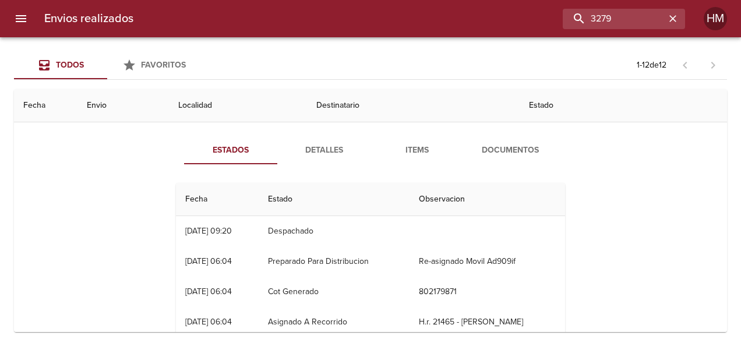
click at [339, 158] on button "Detalles" at bounding box center [323, 150] width 93 height 28
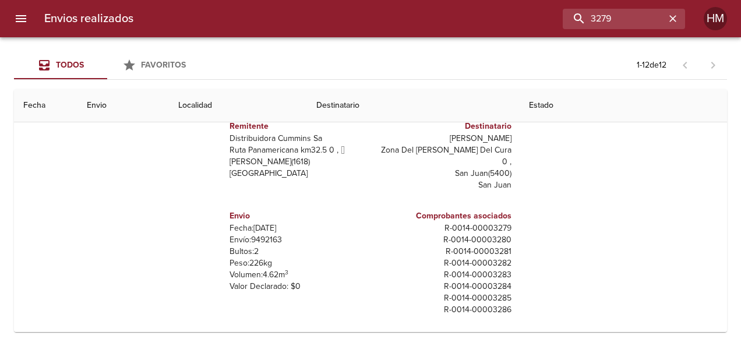
scroll to position [0, 0]
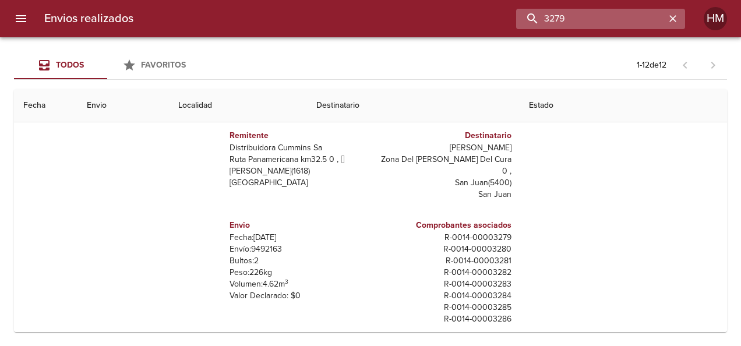
click at [638, 14] on input "3279" at bounding box center [590, 19] width 149 height 20
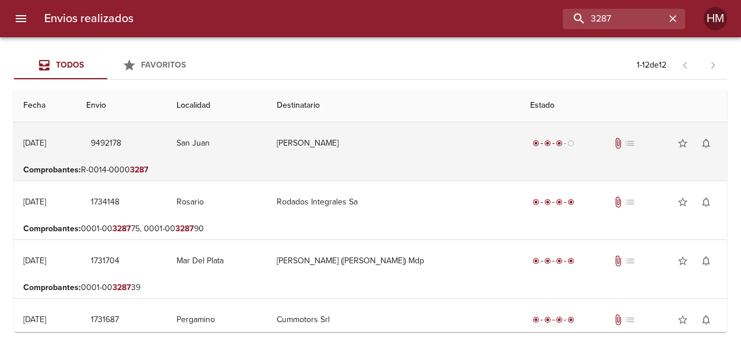
click at [234, 144] on td "San Juan" at bounding box center [217, 143] width 101 height 42
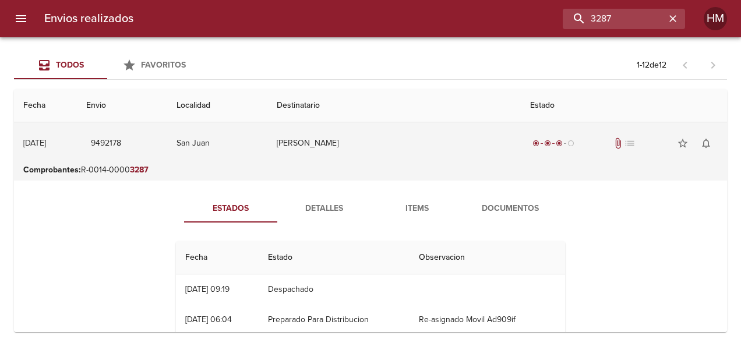
scroll to position [58, 0]
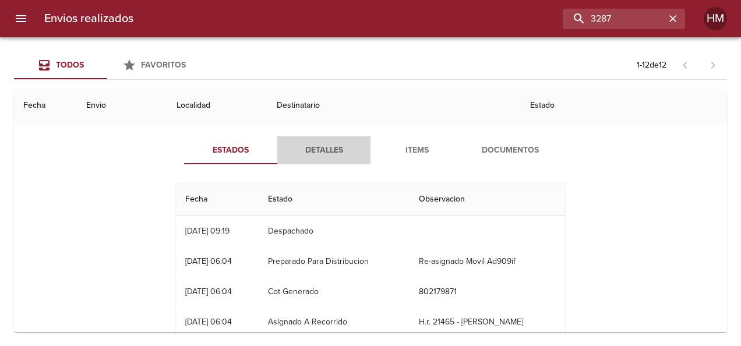
click at [320, 151] on span "Detalles" at bounding box center [323, 150] width 79 height 15
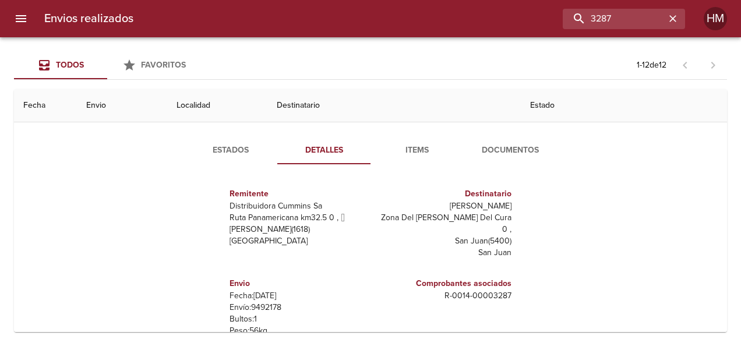
click at [224, 152] on span "Estados" at bounding box center [230, 150] width 79 height 15
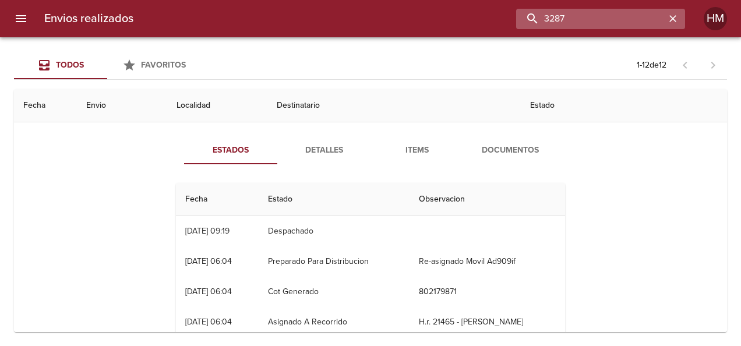
drag, startPoint x: 638, startPoint y: 22, endPoint x: 550, endPoint y: 21, distance: 88.0
click at [550, 21] on input "3287" at bounding box center [590, 19] width 149 height 20
type input "3"
paste input "65994"
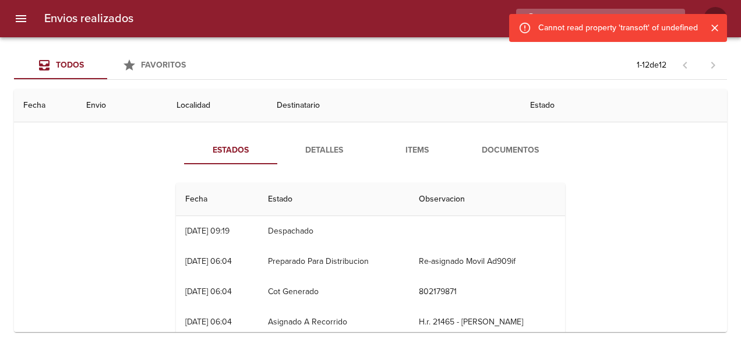
scroll to position [0, 0]
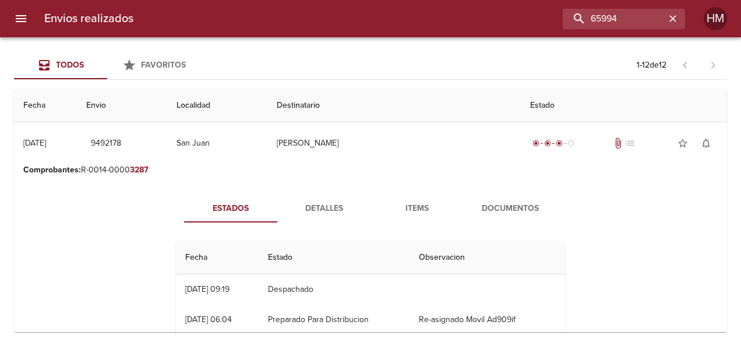
click at [323, 207] on span "Detalles" at bounding box center [323, 209] width 79 height 15
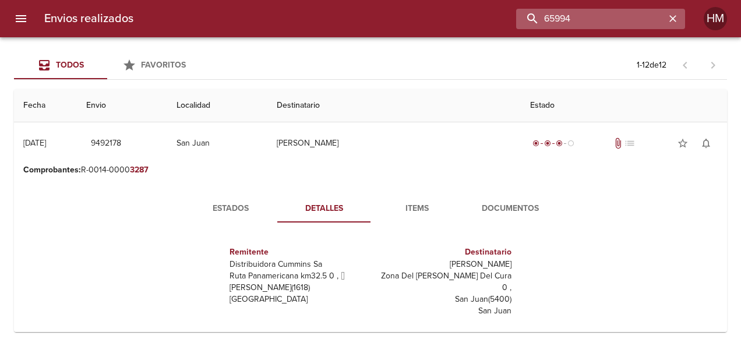
click at [641, 22] on input "65994" at bounding box center [590, 19] width 149 height 20
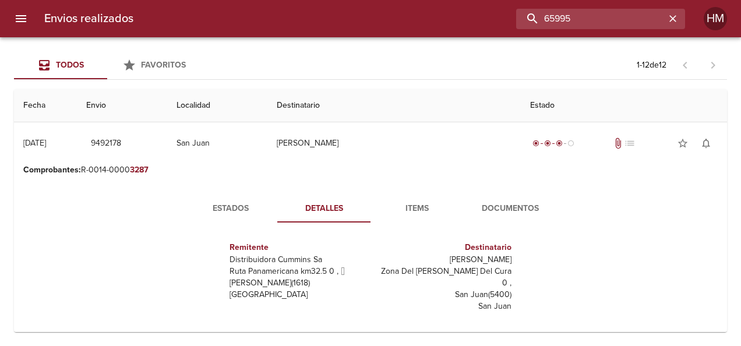
scroll to position [6, 0]
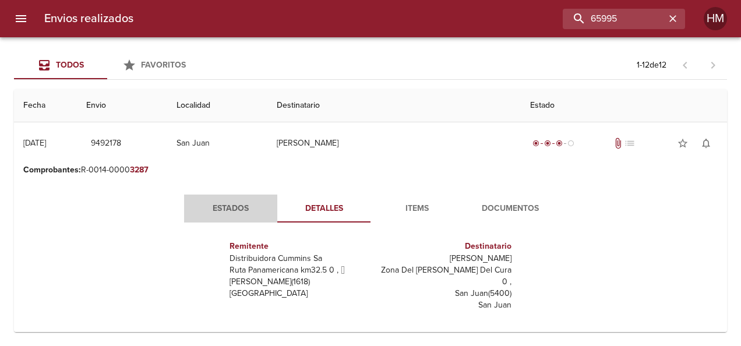
click at [225, 217] on button "Estados" at bounding box center [230, 209] width 93 height 28
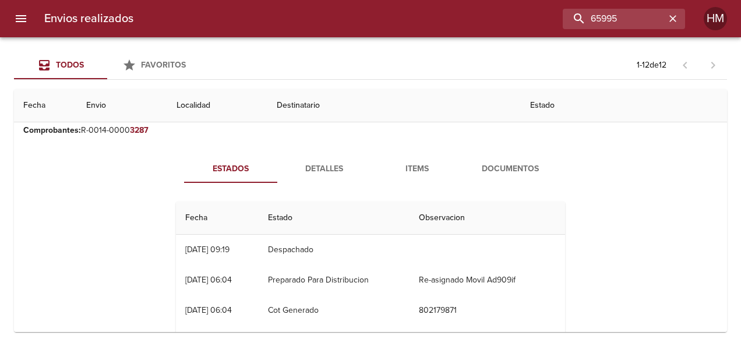
scroll to position [58, 0]
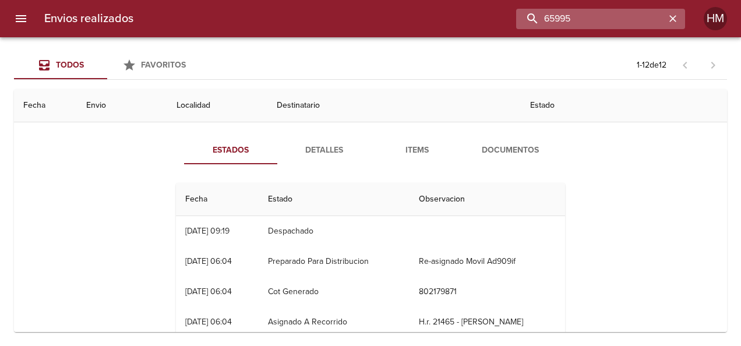
click at [638, 20] on input "65995" at bounding box center [590, 19] width 149 height 20
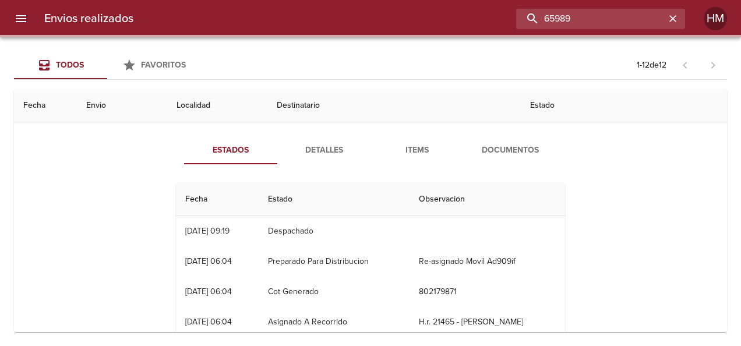
scroll to position [0, 0]
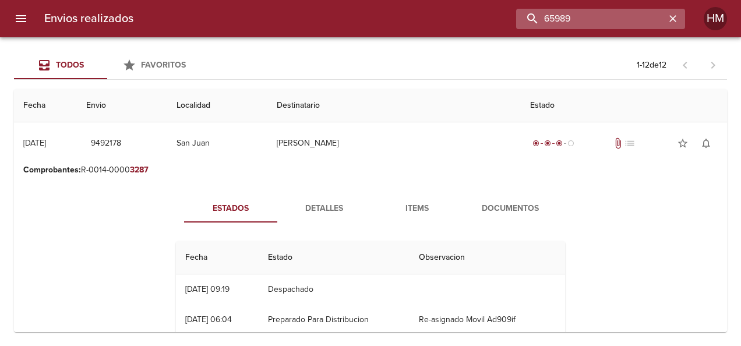
click at [610, 9] on input "65989" at bounding box center [590, 19] width 149 height 20
click at [616, 16] on input "65989" at bounding box center [590, 19] width 149 height 20
type input "65989"
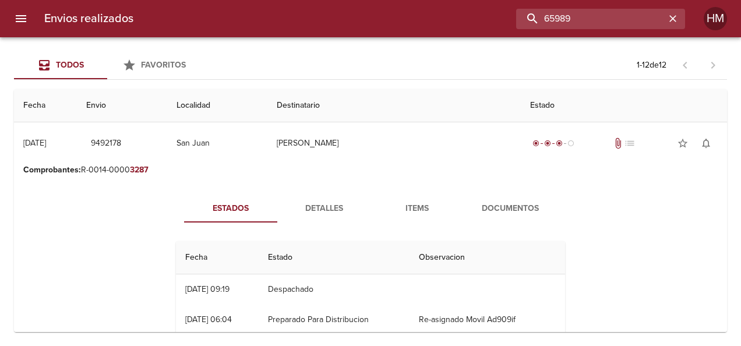
drag, startPoint x: 621, startPoint y: 18, endPoint x: 243, endPoint y: 33, distance: 377.7
click at [243, 33] on div "Envios realizados 65989 HM" at bounding box center [370, 18] width 741 height 37
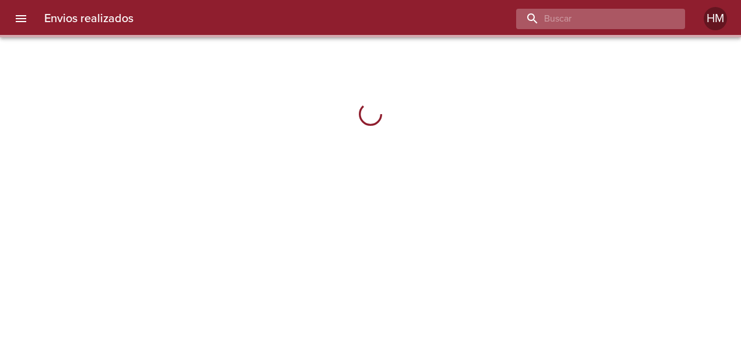
click at [606, 18] on input "buscar" at bounding box center [590, 19] width 149 height 20
paste input "65989"
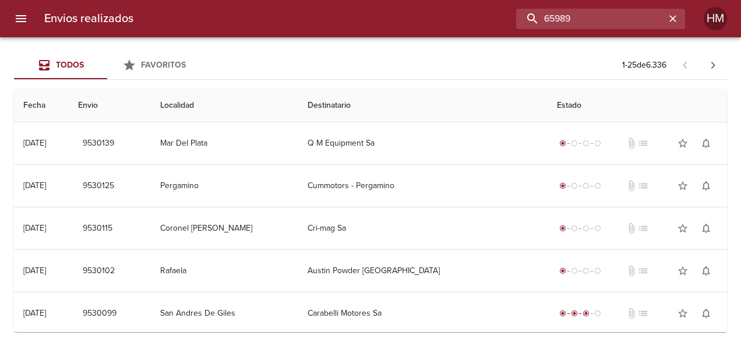
drag, startPoint x: 608, startPoint y: 17, endPoint x: 360, endPoint y: 19, distance: 248.1
click at [360, 19] on div "65989" at bounding box center [414, 19] width 542 height 20
type input "benedetti"
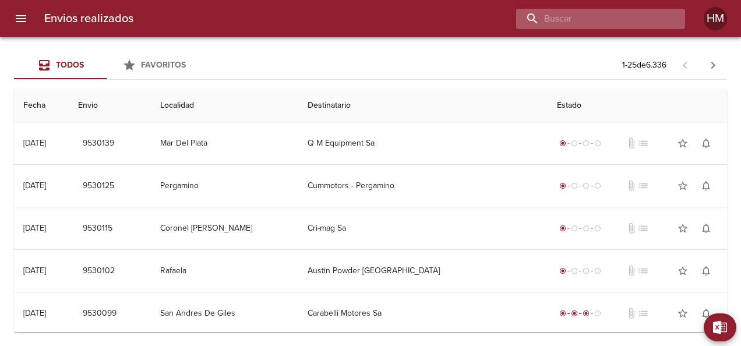
click at [635, 13] on input "buscar" at bounding box center [590, 19] width 149 height 20
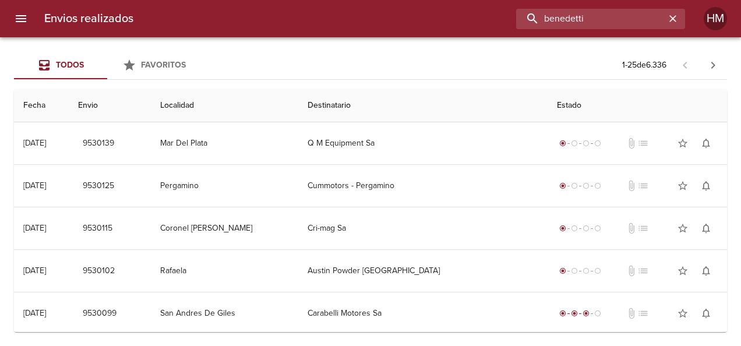
drag, startPoint x: 577, startPoint y: 20, endPoint x: 281, endPoint y: 6, distance: 296.2
click at [281, 6] on div "Envios realizados benedetti HM" at bounding box center [370, 18] width 741 height 37
type input "65989"
click at [706, 65] on icon "button" at bounding box center [713, 65] width 14 height 14
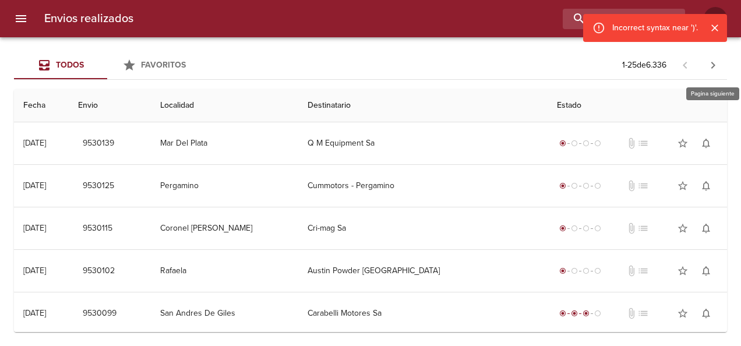
click at [706, 65] on icon "button" at bounding box center [713, 65] width 14 height 14
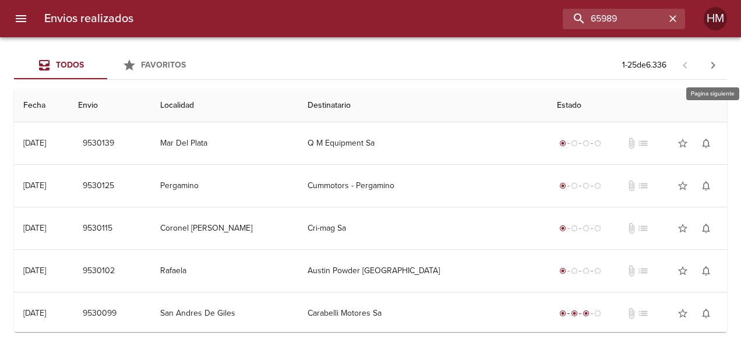
click at [706, 65] on icon "button" at bounding box center [713, 65] width 14 height 14
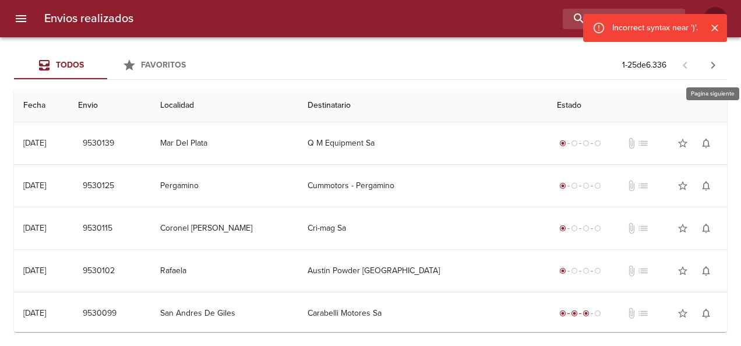
click at [706, 65] on icon "button" at bounding box center [713, 65] width 14 height 14
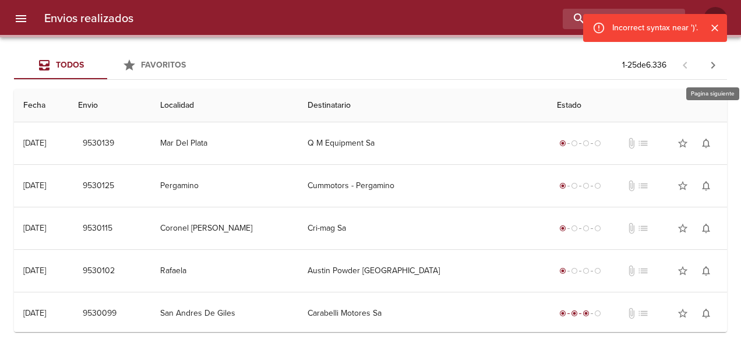
click at [706, 65] on icon "button" at bounding box center [713, 65] width 14 height 14
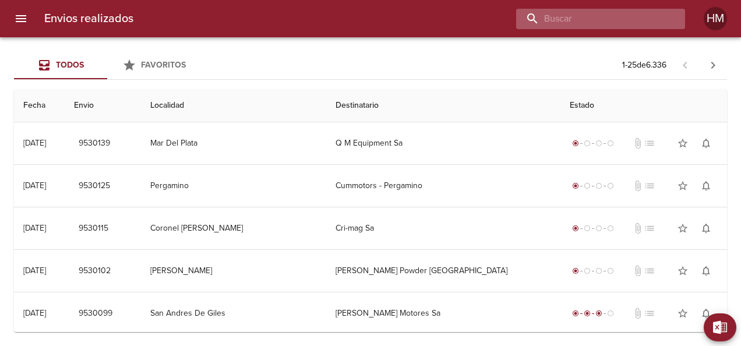
click at [633, 15] on input "buscar" at bounding box center [590, 19] width 149 height 20
type input "65989"
click at [610, 10] on input "buscar" at bounding box center [590, 19] width 149 height 20
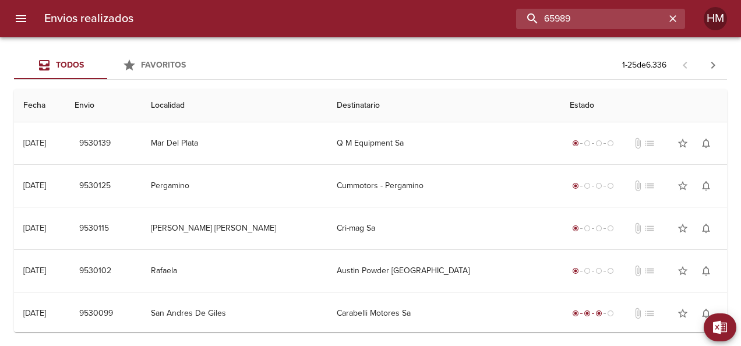
type input "65989"
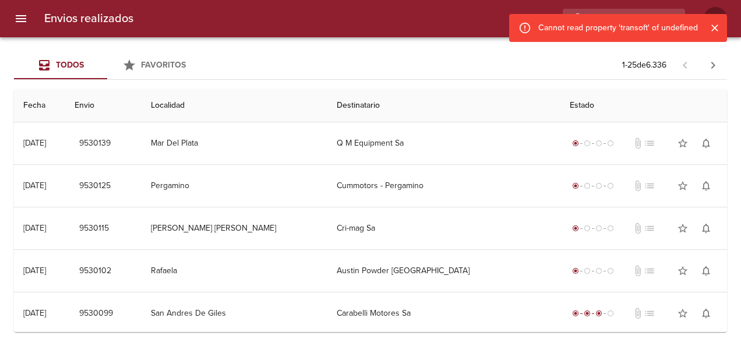
click at [718, 24] on icon "Cerrar" at bounding box center [714, 27] width 7 height 7
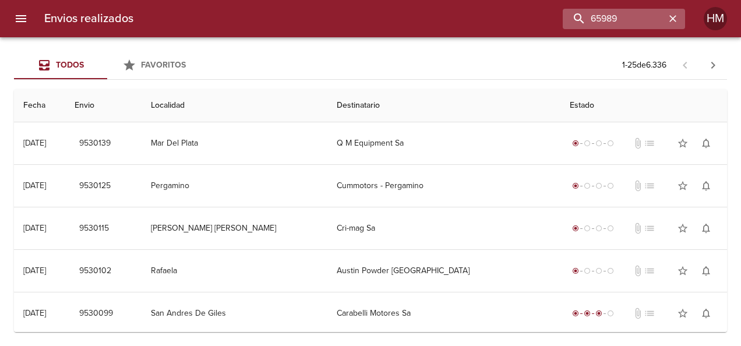
click at [666, 17] on button "button" at bounding box center [672, 18] width 15 height 15
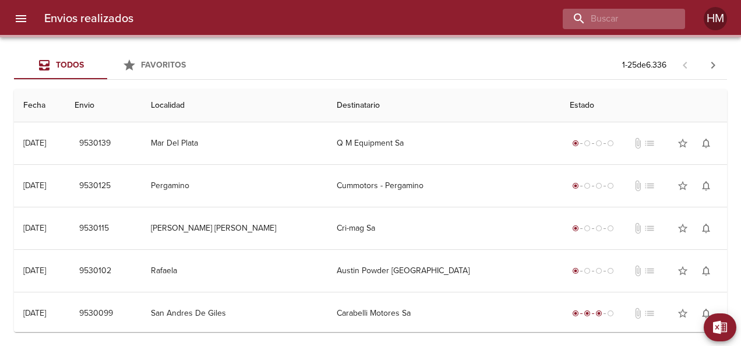
click at [670, 23] on div at bounding box center [624, 19] width 122 height 20
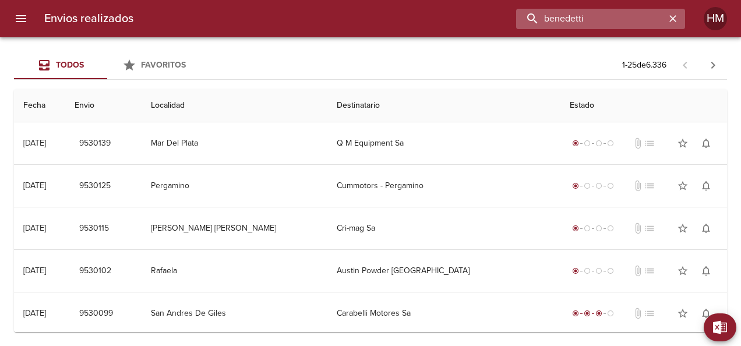
type input "benedetti"
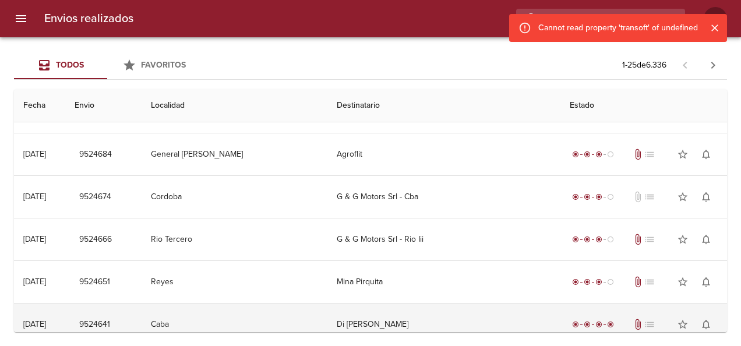
scroll to position [848, 0]
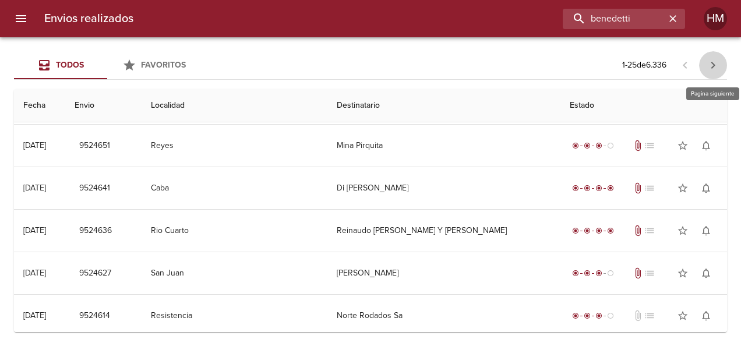
click at [713, 62] on icon "button" at bounding box center [713, 65] width 14 height 14
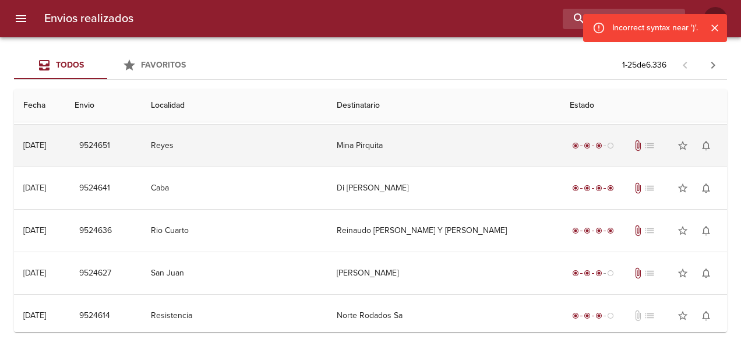
scroll to position [0, 0]
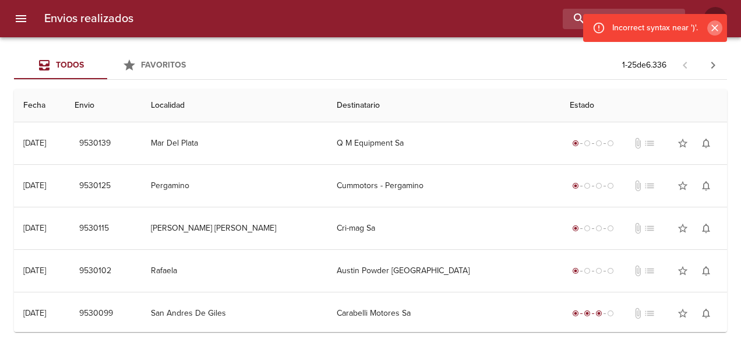
click at [715, 26] on icon "Cerrar" at bounding box center [715, 28] width 12 height 12
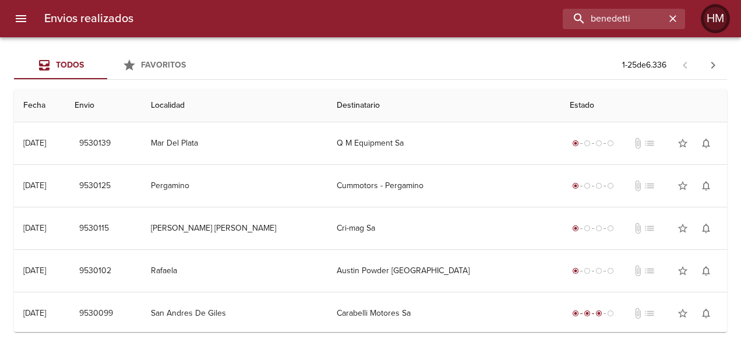
click at [715, 20] on div "HM" at bounding box center [715, 18] width 23 height 23
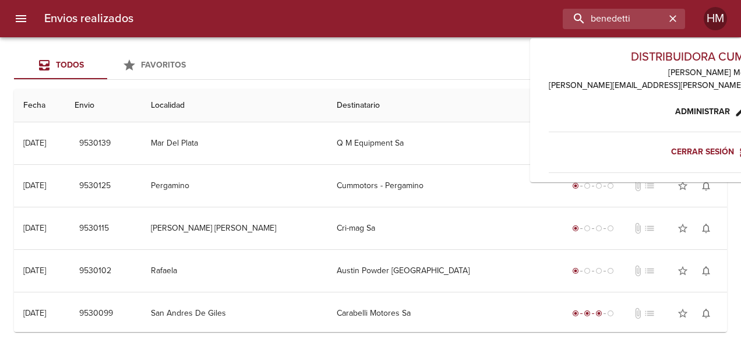
click at [671, 151] on span "Cerrar sesión" at bounding box center [709, 152] width 77 height 15
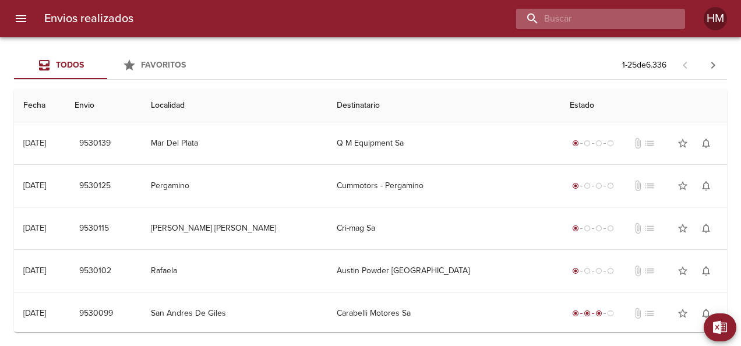
click at [628, 24] on input "buscar" at bounding box center [590, 19] width 149 height 20
type input "65989"
